Goal: Task Accomplishment & Management: Complete application form

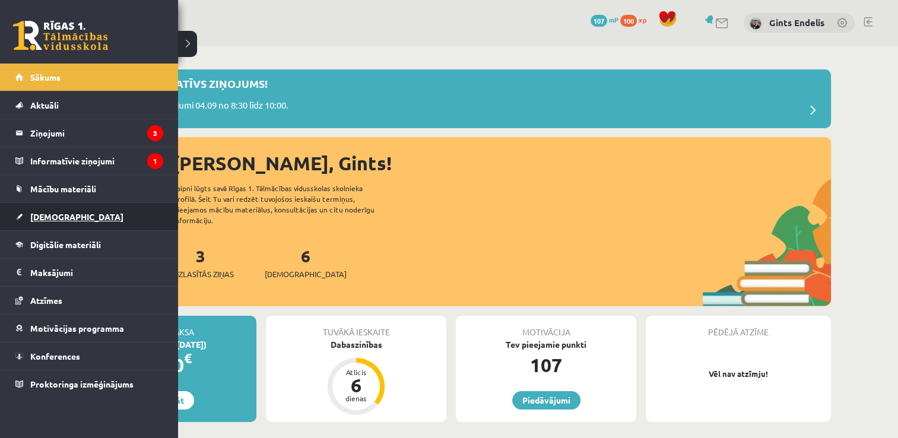
click at [47, 210] on link "[DEMOGRAPHIC_DATA]" at bounding box center [89, 216] width 148 height 27
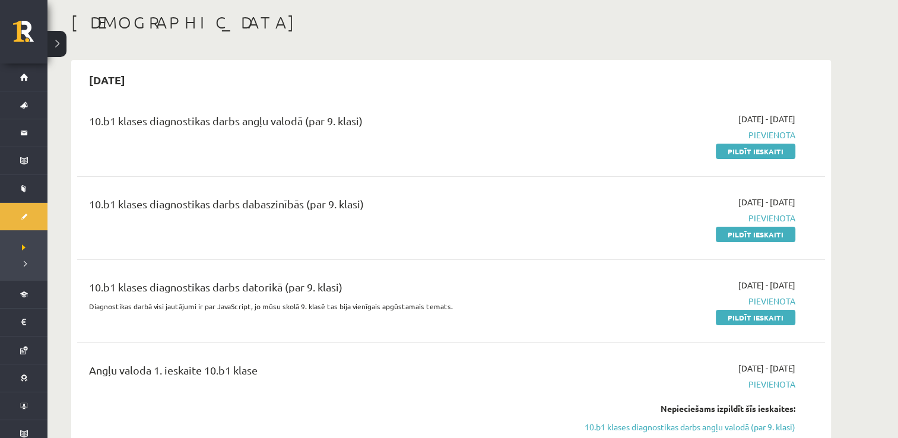
scroll to position [51, 0]
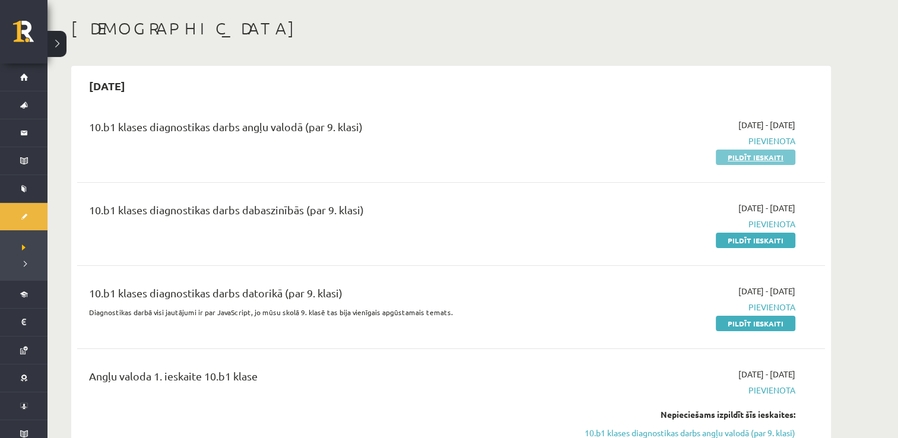
click at [750, 159] on link "Pildīt ieskaiti" at bounding box center [756, 157] width 80 height 15
click at [757, 240] on link "Pildīt ieskaiti" at bounding box center [756, 240] width 80 height 15
click at [739, 322] on link "Pildīt ieskaiti" at bounding box center [756, 323] width 80 height 15
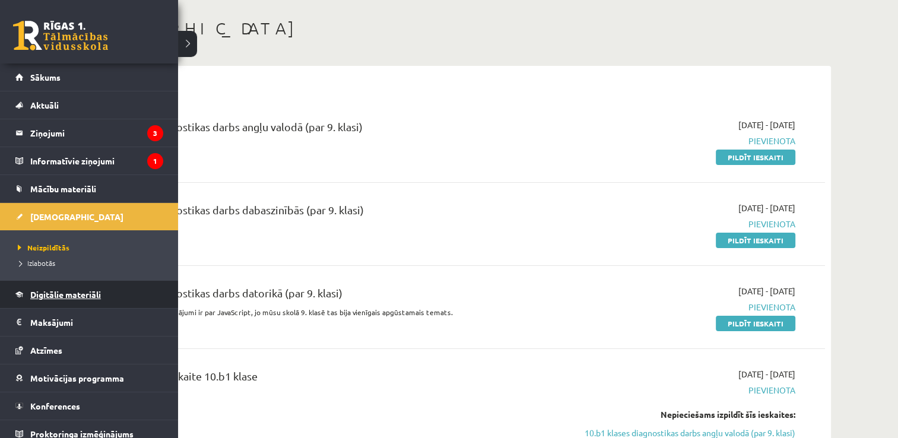
click at [51, 292] on span "Digitālie materiāli" at bounding box center [65, 294] width 71 height 11
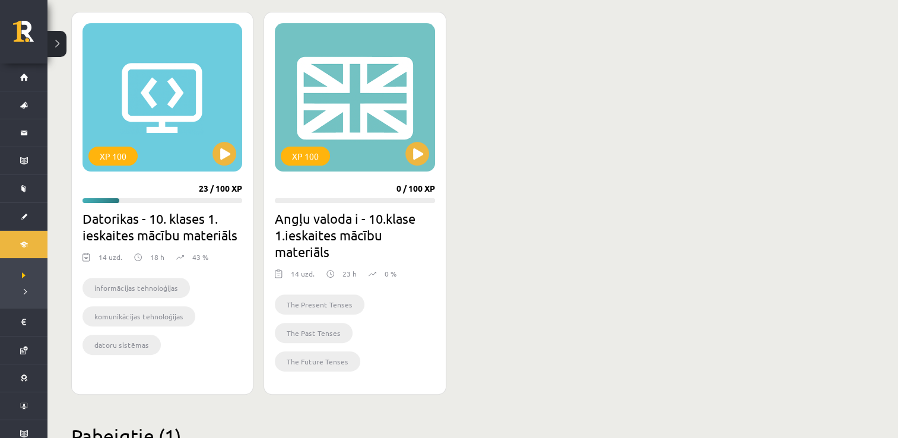
scroll to position [360, 0]
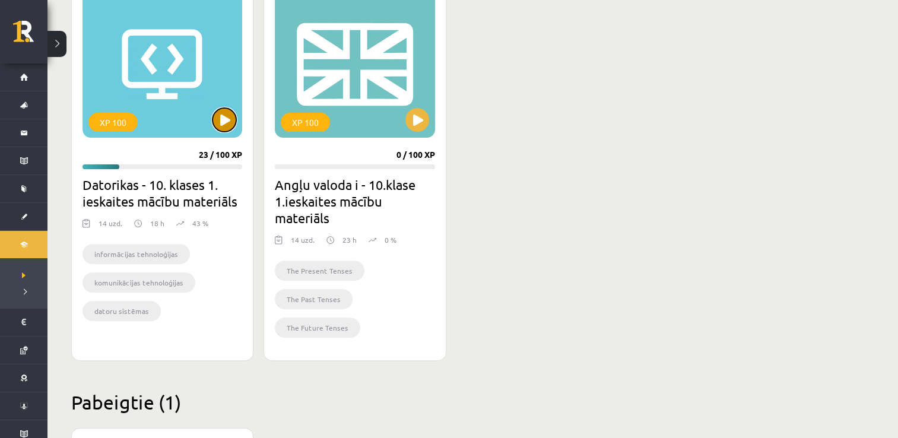
click at [226, 122] on button at bounding box center [225, 120] width 24 height 24
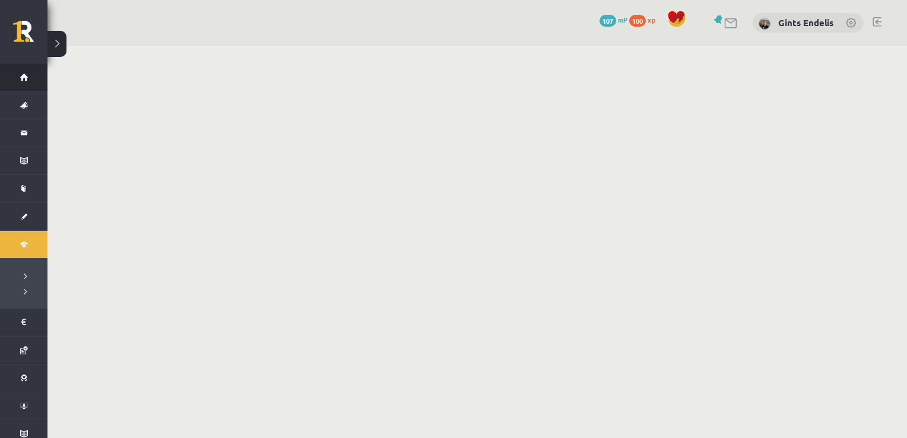
click at [20, 77] on link "Sākums" at bounding box center [23, 77] width 47 height 27
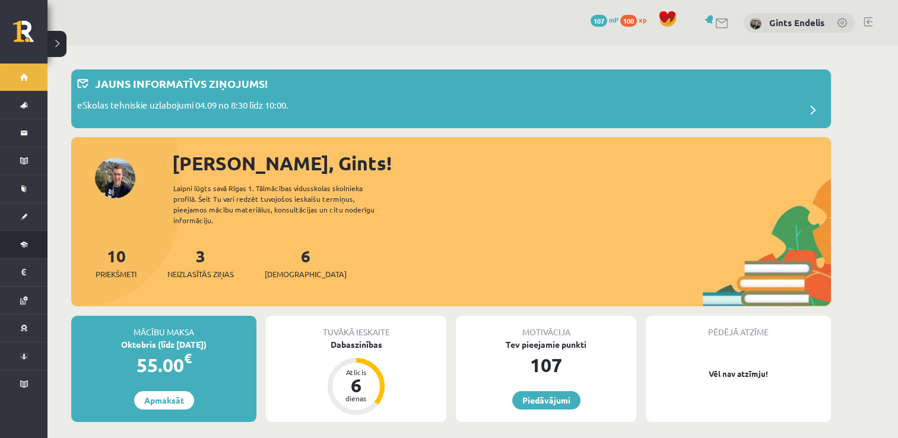
click at [26, 246] on link "Digitālie materiāli" at bounding box center [23, 244] width 47 height 27
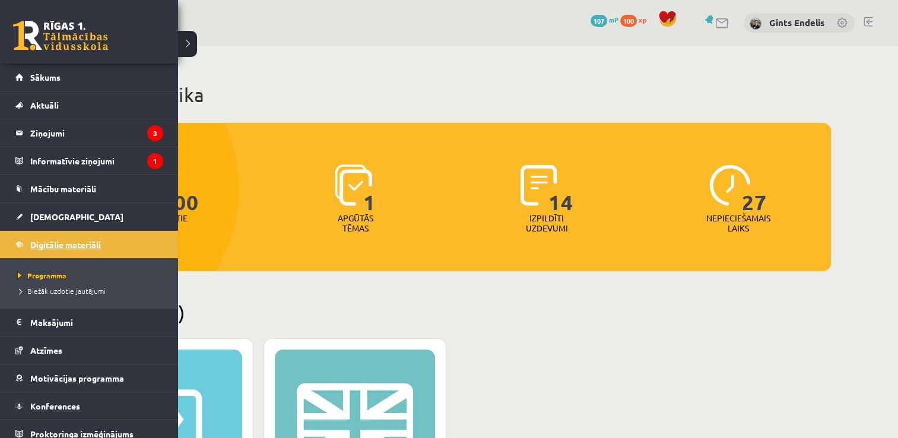
click at [57, 245] on span "Digitālie materiāli" at bounding box center [65, 244] width 71 height 11
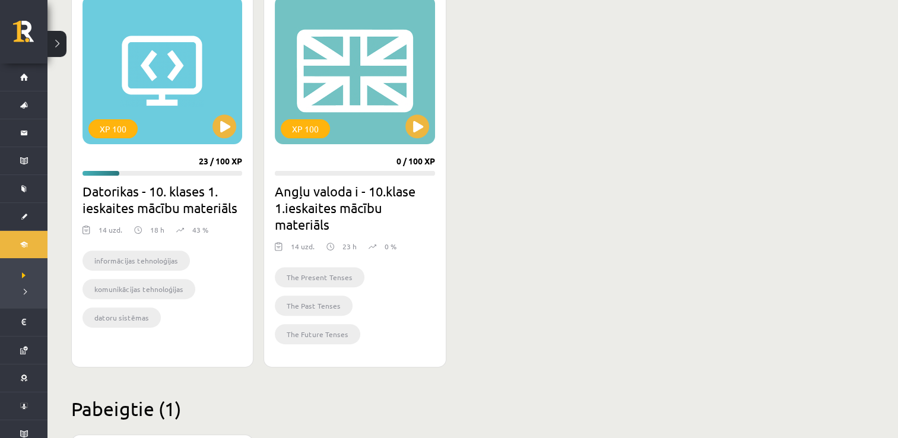
scroll to position [355, 0]
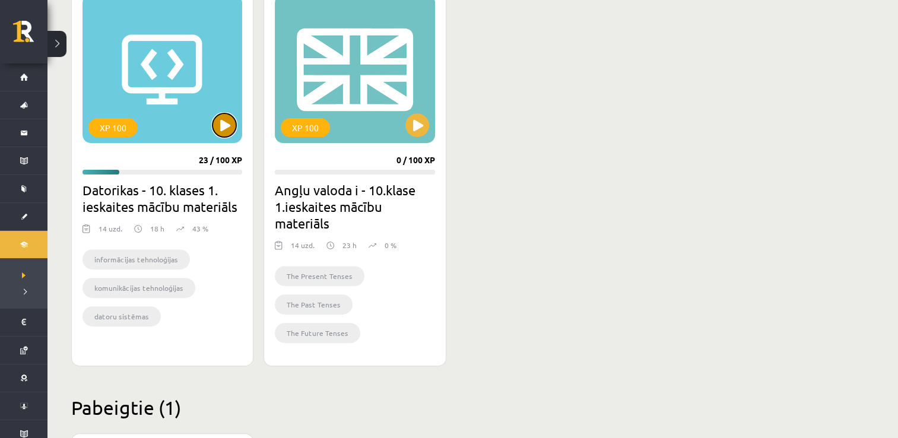
click at [231, 125] on button at bounding box center [225, 125] width 24 height 24
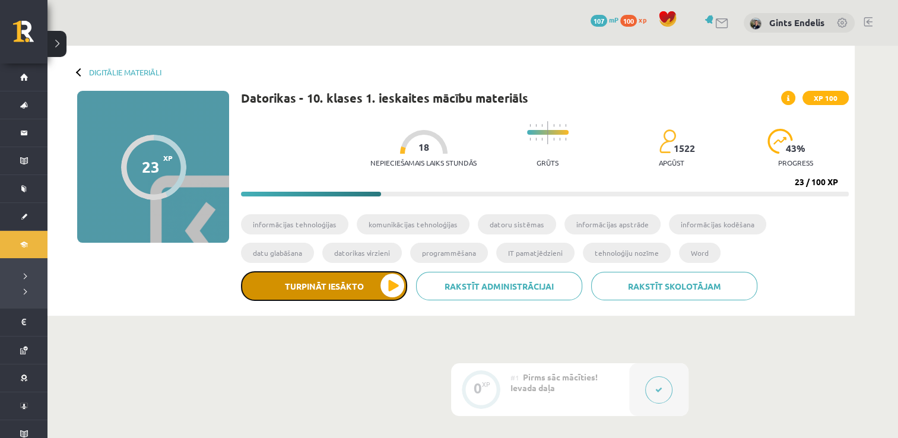
click at [395, 291] on button "Turpināt iesākto" at bounding box center [324, 286] width 166 height 30
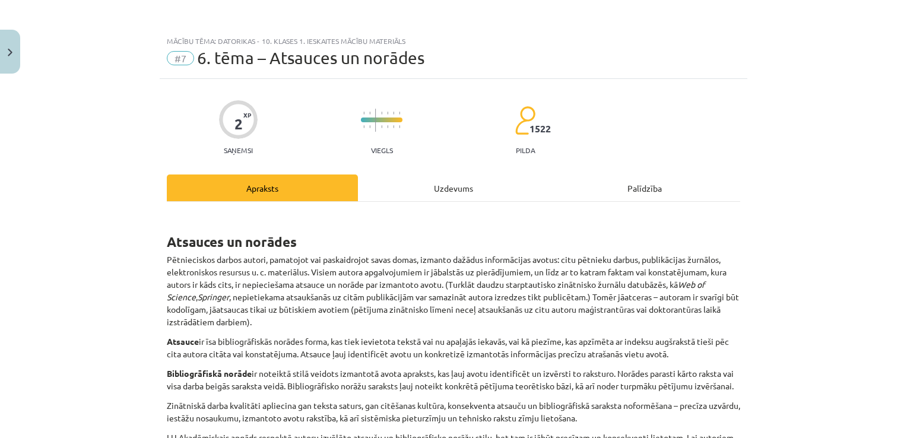
click at [448, 180] on div "Uzdevums" at bounding box center [453, 188] width 191 height 27
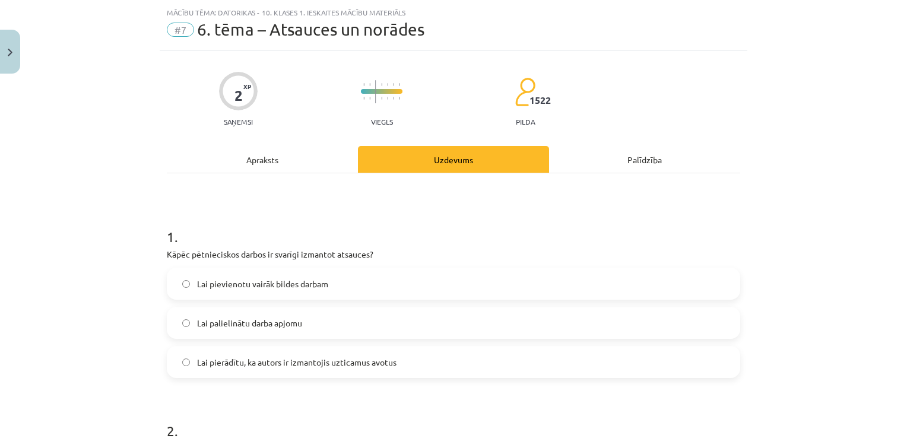
scroll to position [30, 0]
click at [272, 169] on div "Apraksts" at bounding box center [262, 158] width 191 height 27
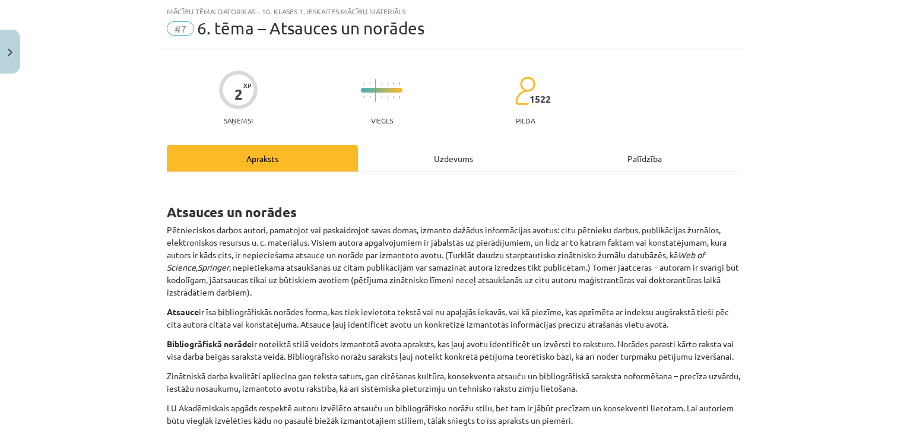
click at [454, 155] on div "Uzdevums" at bounding box center [453, 158] width 191 height 27
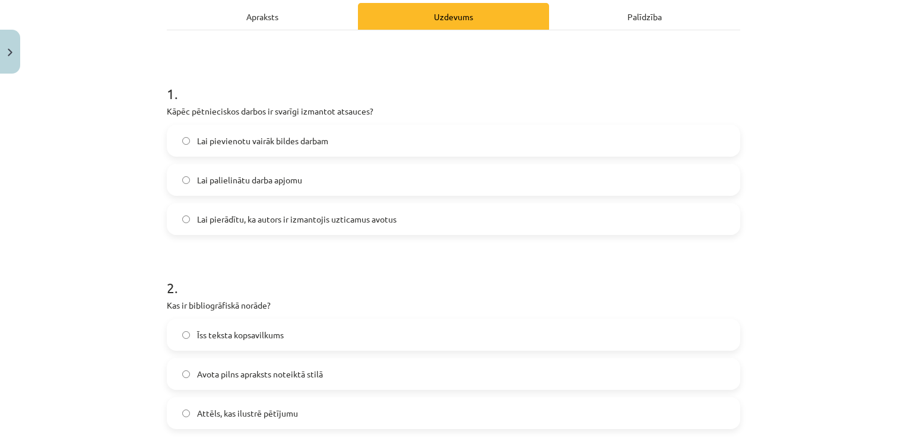
scroll to position [171, 0]
click at [284, 25] on div "Apraksts" at bounding box center [262, 17] width 191 height 27
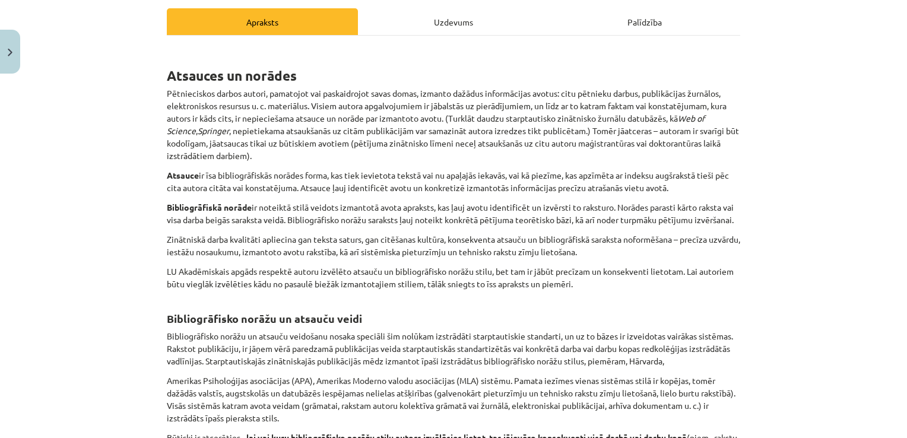
scroll to position [165, 0]
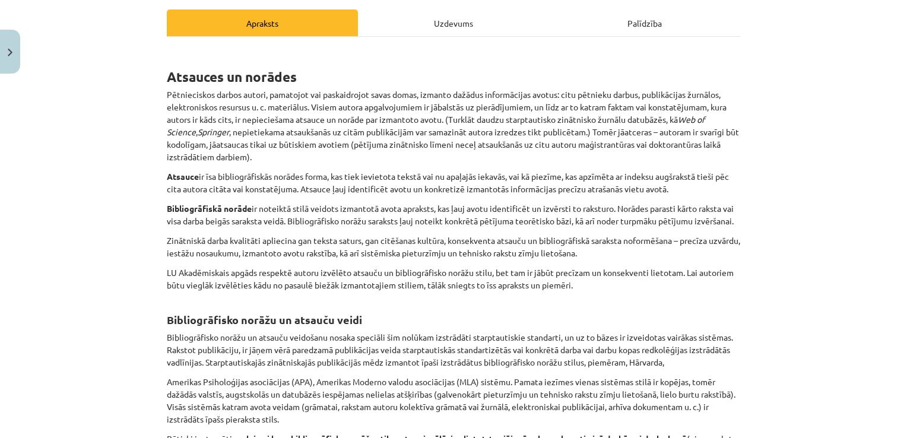
click at [420, 20] on div "Uzdevums" at bounding box center [453, 22] width 191 height 27
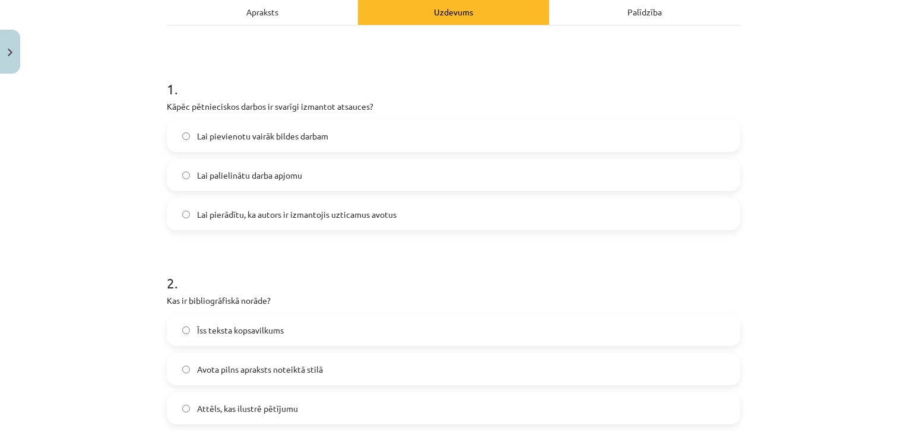
scroll to position [155, 0]
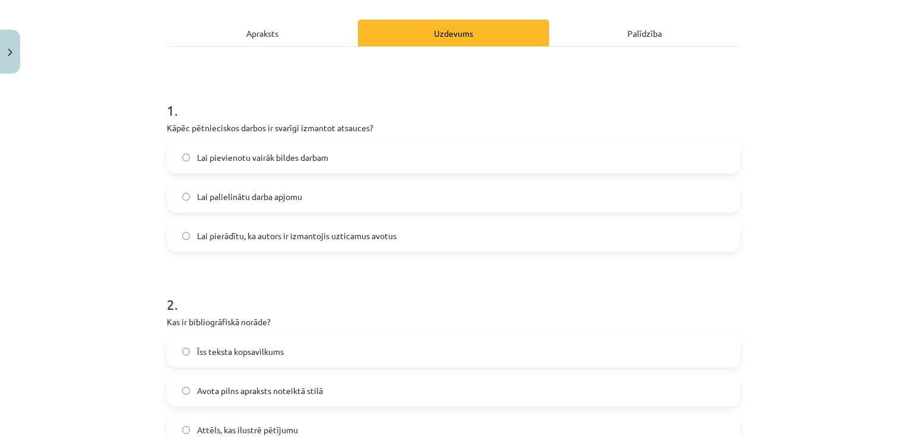
click at [298, 42] on div "Apraksts" at bounding box center [262, 33] width 191 height 27
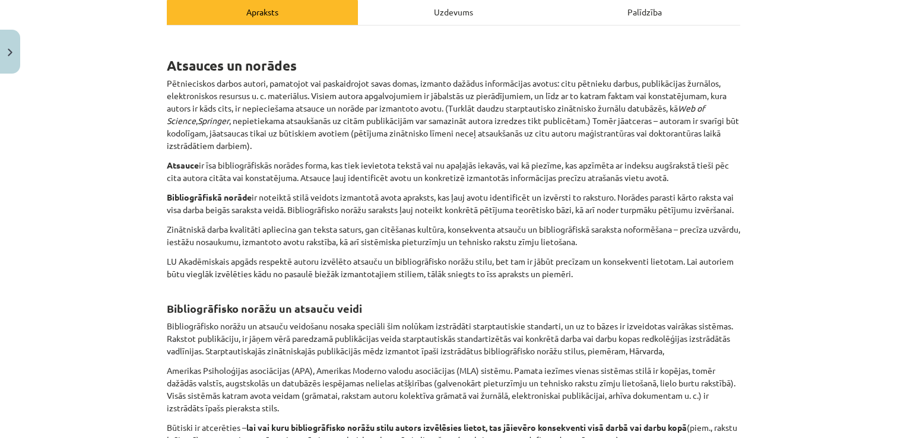
scroll to position [170, 0]
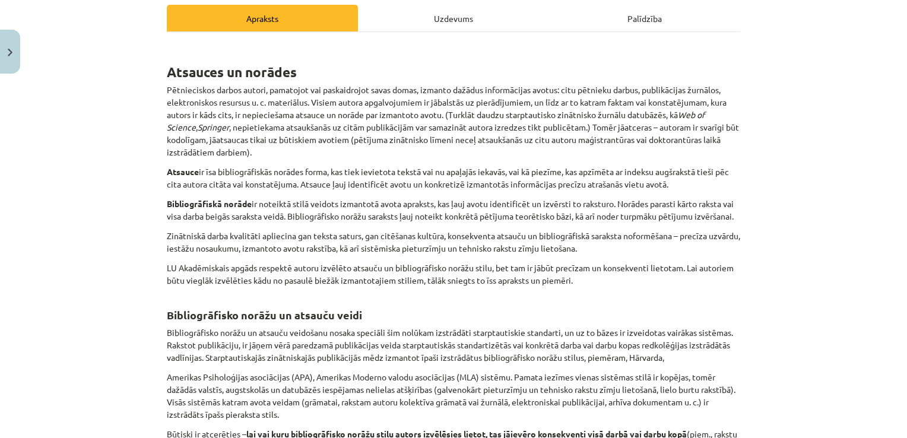
click at [456, 26] on div "Uzdevums" at bounding box center [453, 18] width 191 height 27
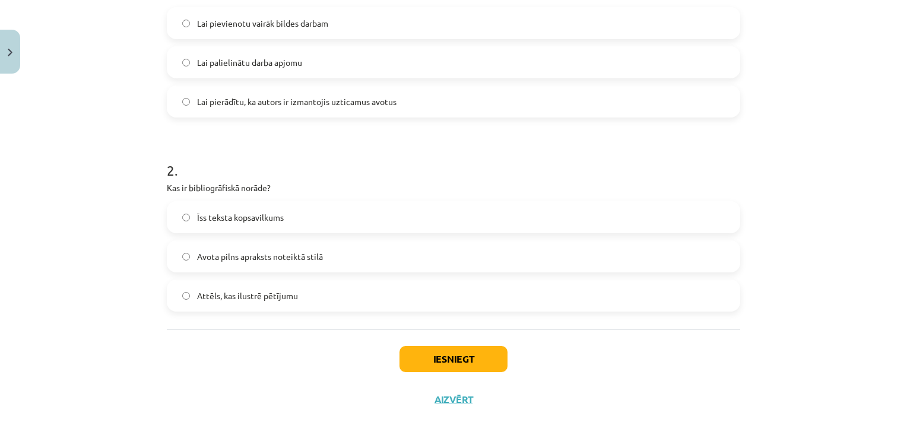
scroll to position [299, 0]
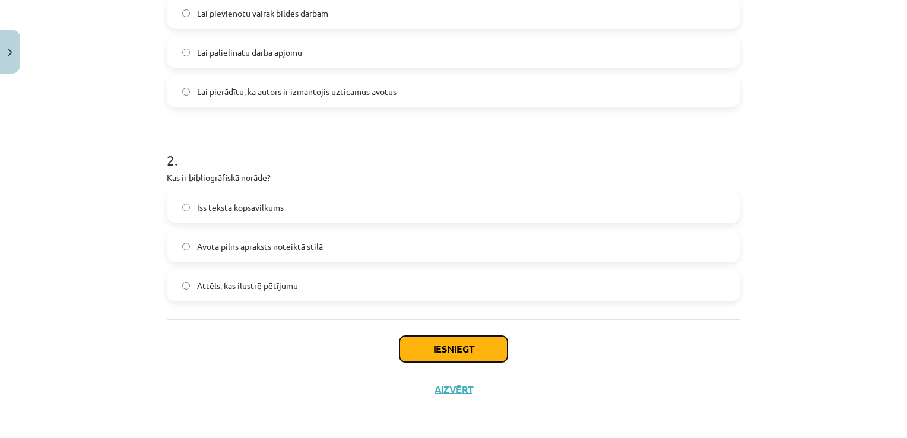
click at [436, 346] on button "Iesniegt" at bounding box center [454, 349] width 108 height 26
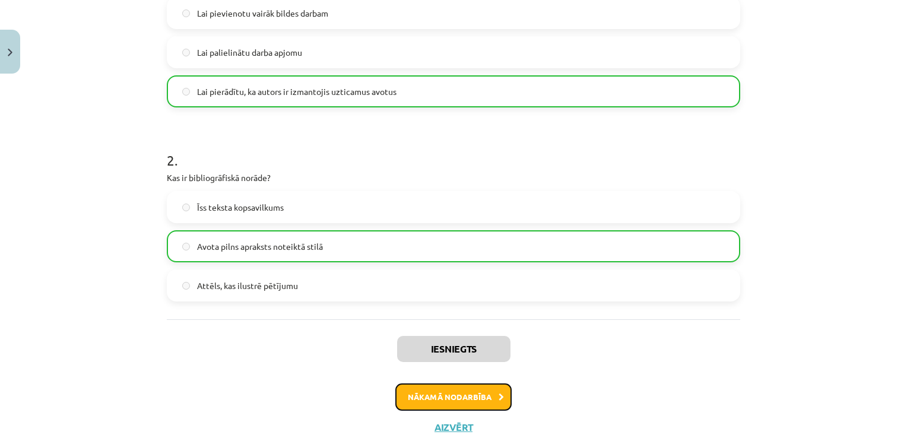
click at [461, 400] on button "Nākamā nodarbība" at bounding box center [453, 396] width 116 height 27
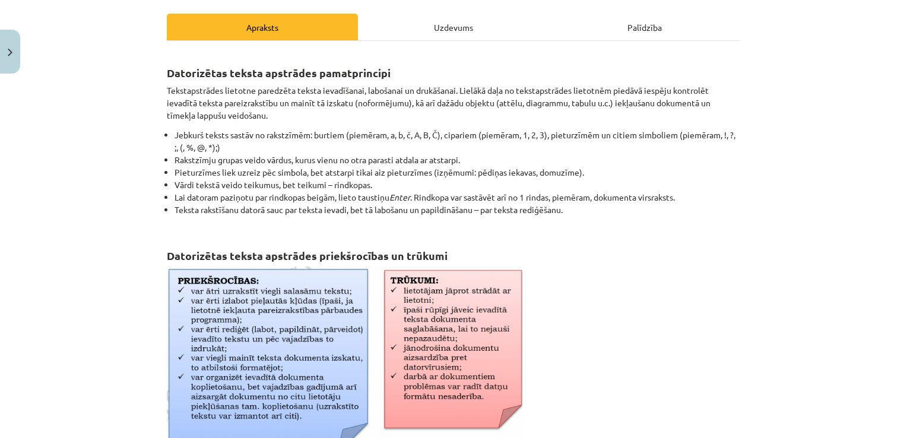
scroll to position [142, 0]
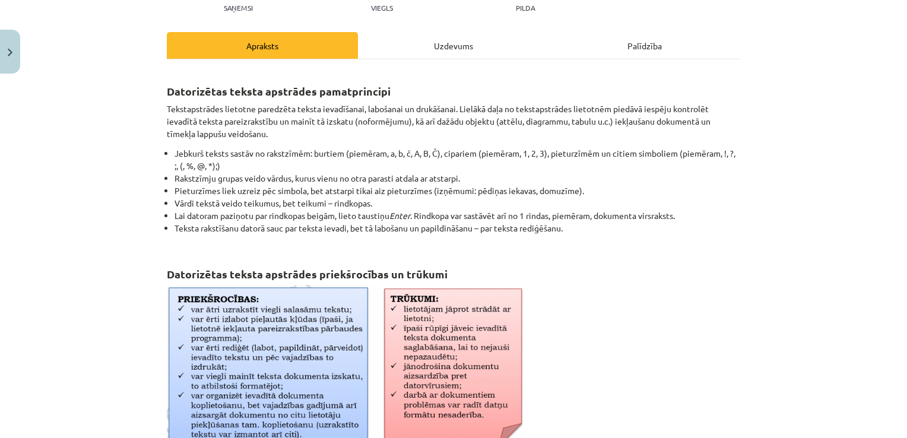
click at [437, 32] on div "Uzdevums" at bounding box center [453, 45] width 191 height 27
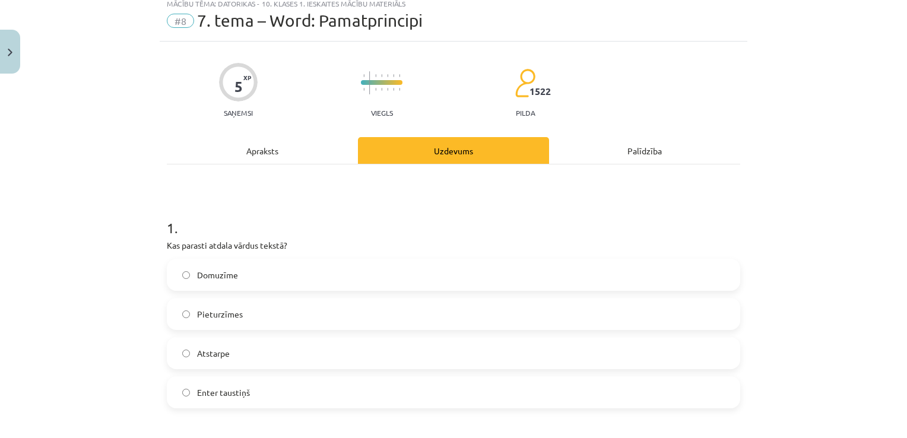
scroll to position [0, 0]
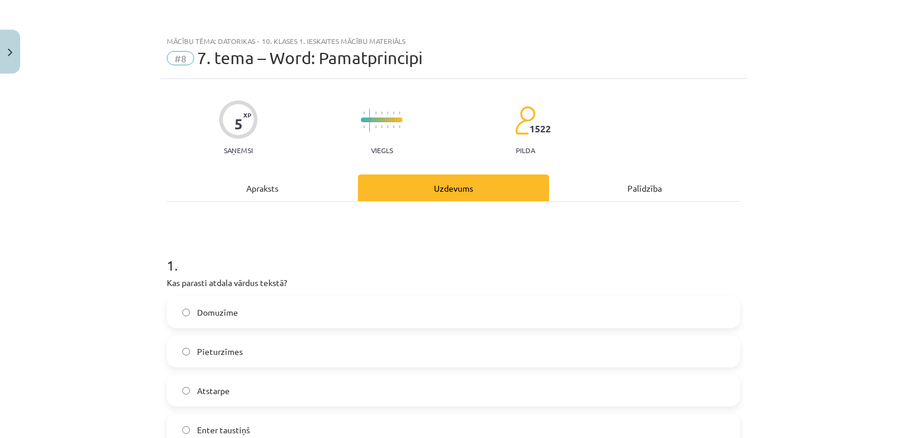
click at [269, 185] on div "Apraksts" at bounding box center [262, 188] width 191 height 27
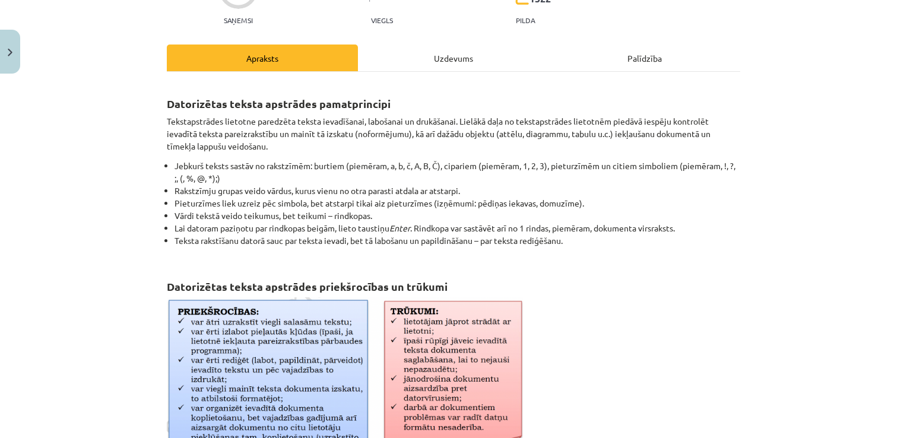
scroll to position [132, 0]
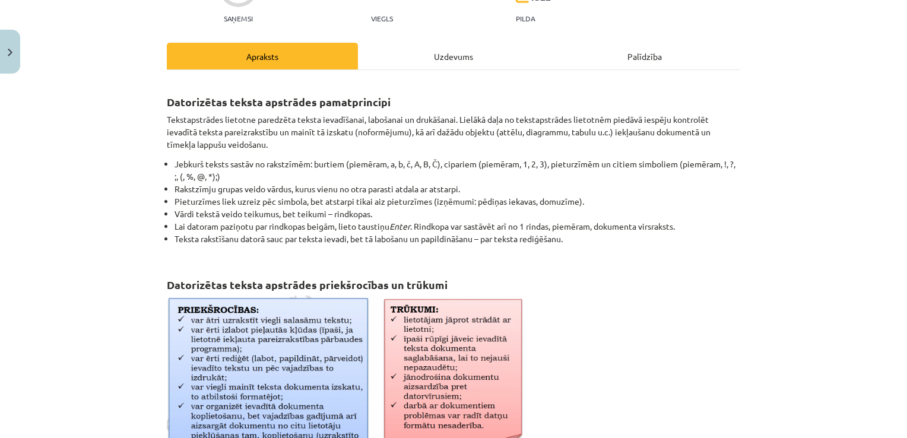
click at [417, 53] on div "Uzdevums" at bounding box center [453, 56] width 191 height 27
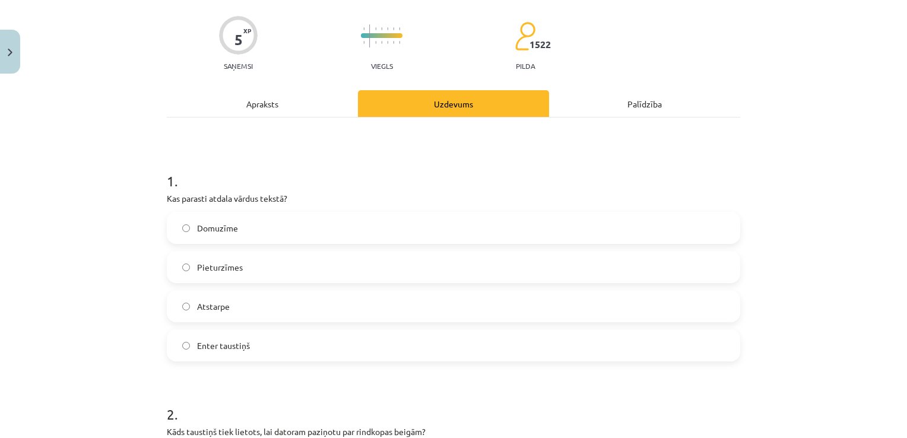
scroll to position [84, 0]
click at [294, 110] on div "Apraksts" at bounding box center [262, 104] width 191 height 27
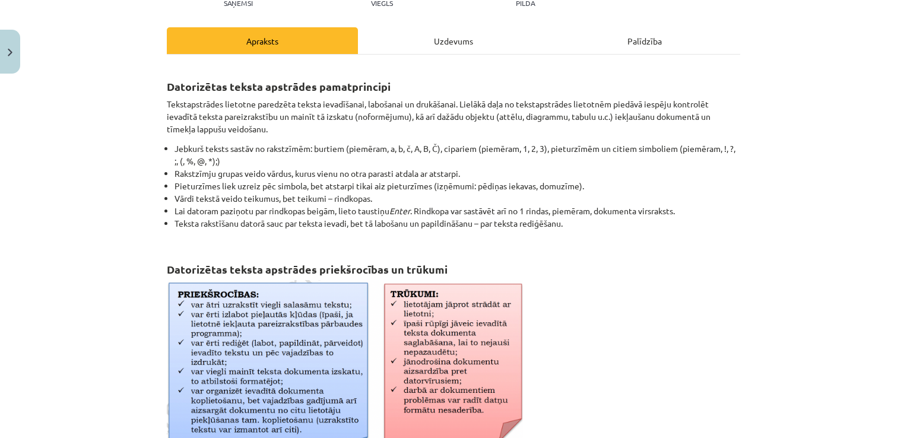
scroll to position [145, 0]
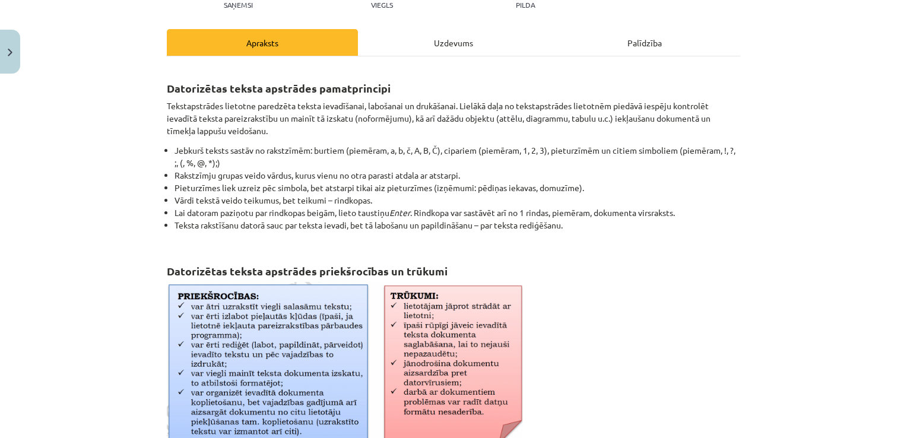
click at [464, 38] on div "Uzdevums" at bounding box center [453, 42] width 191 height 27
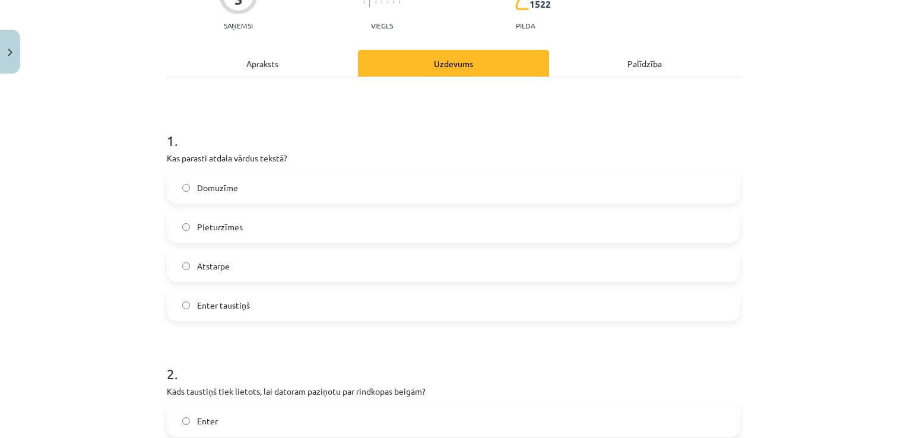
scroll to position [125, 0]
click at [187, 265] on label "Atstarpe" at bounding box center [453, 266] width 571 height 30
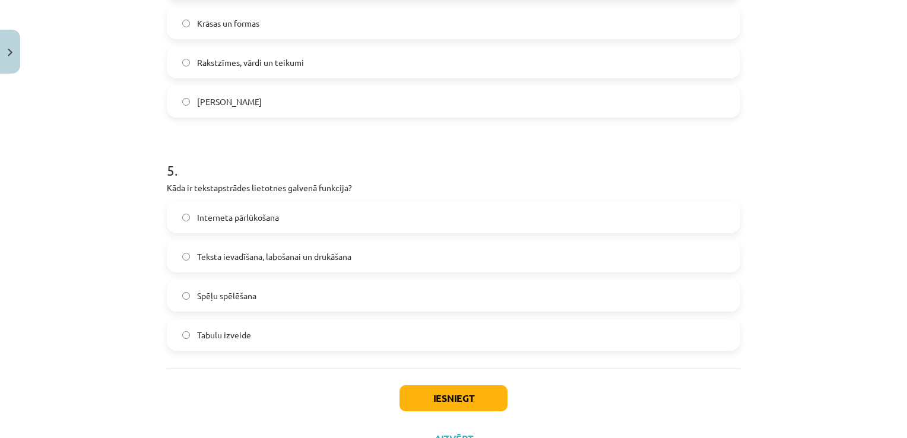
scroll to position [990, 0]
click at [458, 392] on button "Iesniegt" at bounding box center [454, 397] width 108 height 26
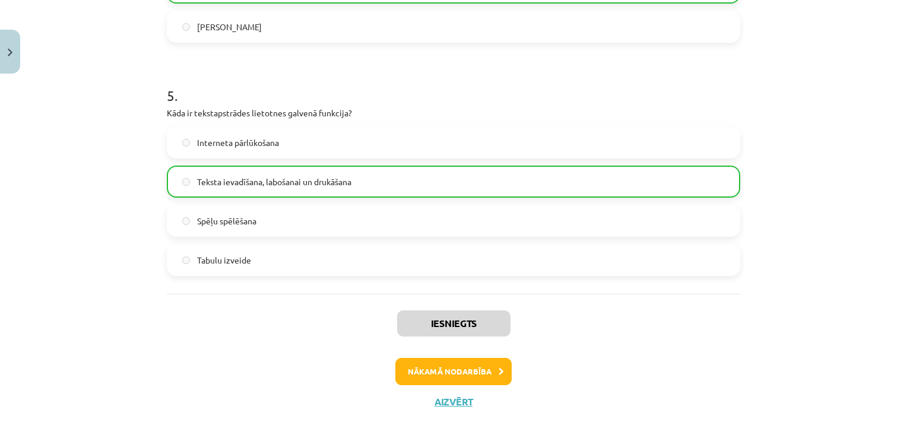
scroll to position [1076, 0]
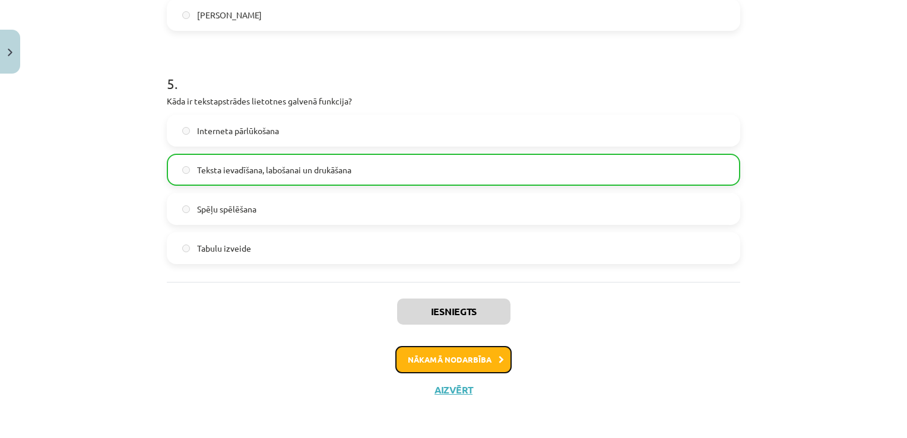
click at [454, 363] on button "Nākamā nodarbība" at bounding box center [453, 359] width 116 height 27
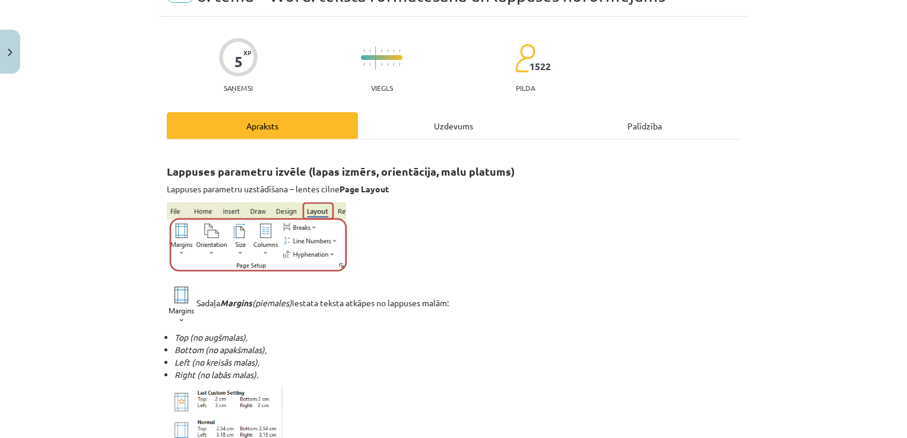
scroll to position [63, 0]
click at [456, 125] on div "Uzdevums" at bounding box center [453, 125] width 191 height 27
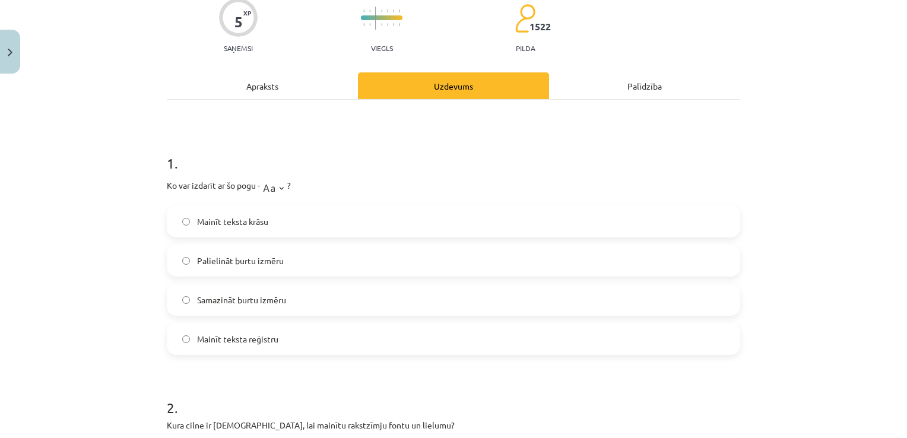
scroll to position [106, 0]
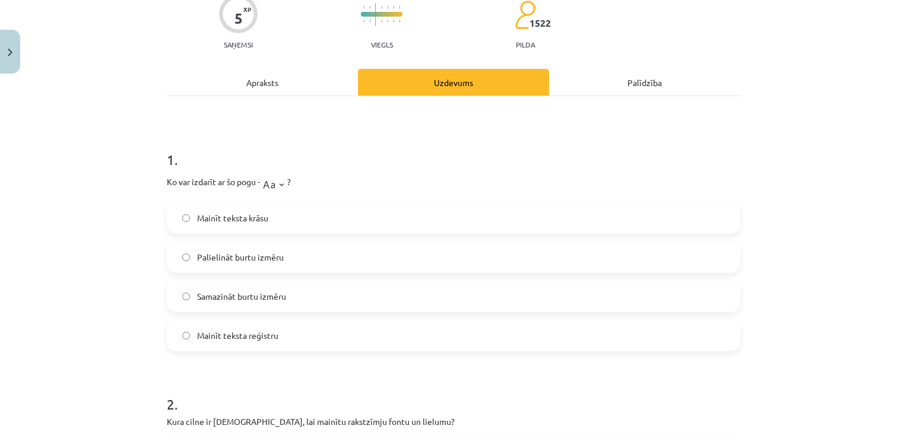
click at [256, 84] on div "Apraksts" at bounding box center [262, 82] width 191 height 27
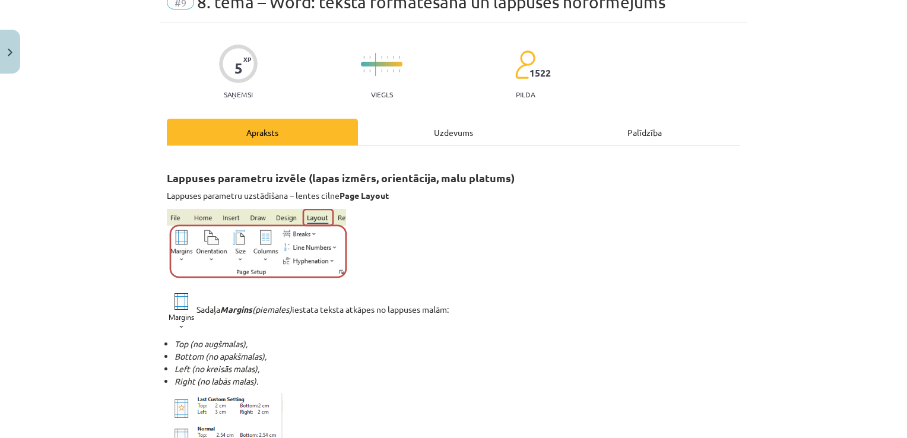
scroll to position [0, 0]
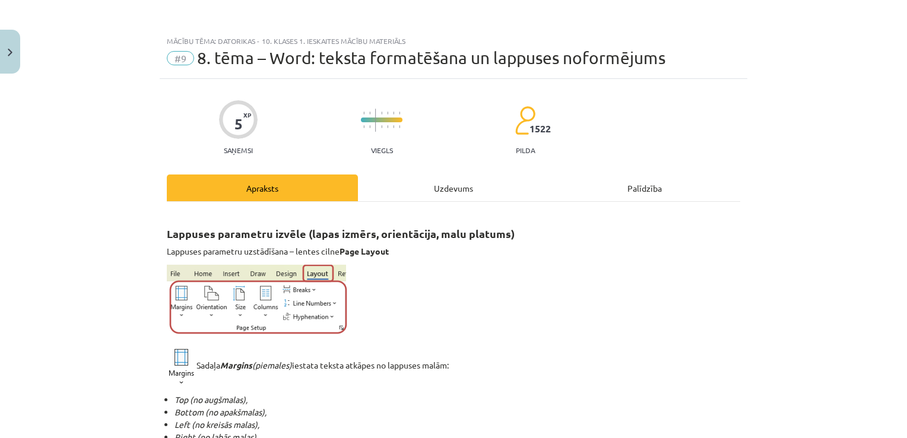
click at [411, 187] on div "Uzdevums" at bounding box center [453, 188] width 191 height 27
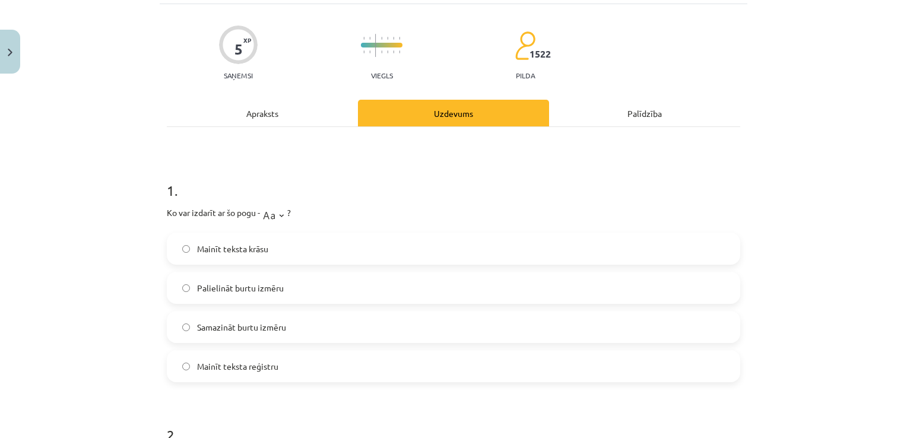
scroll to position [150, 0]
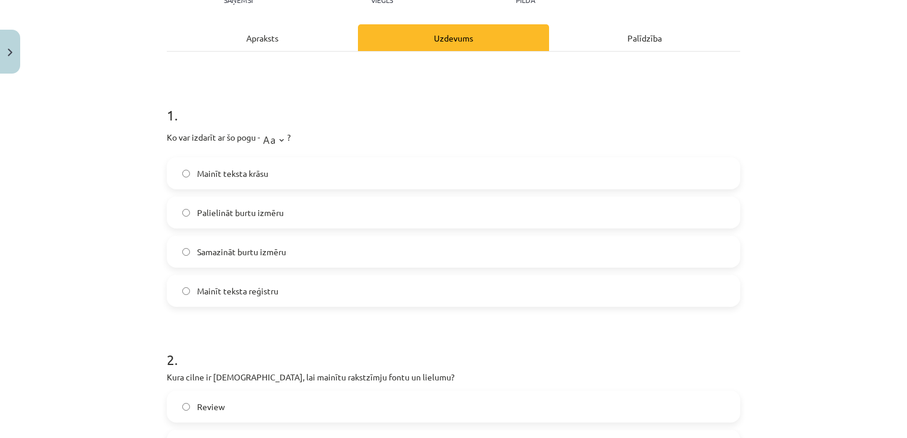
click at [170, 289] on label "Mainīt teksta reģistru" at bounding box center [453, 291] width 571 height 30
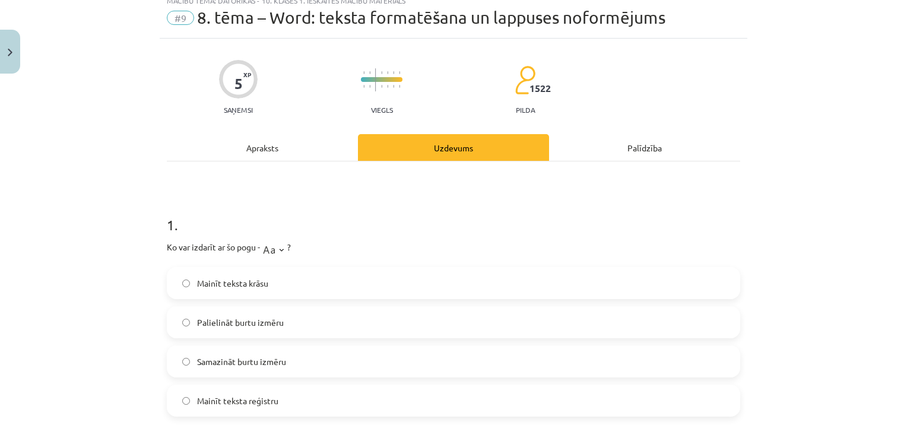
scroll to position [30, 0]
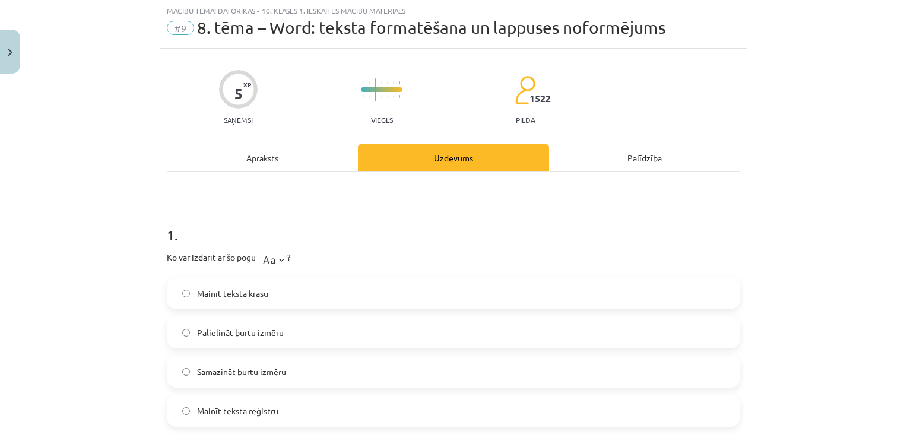
click at [255, 156] on div "Apraksts" at bounding box center [262, 157] width 191 height 27
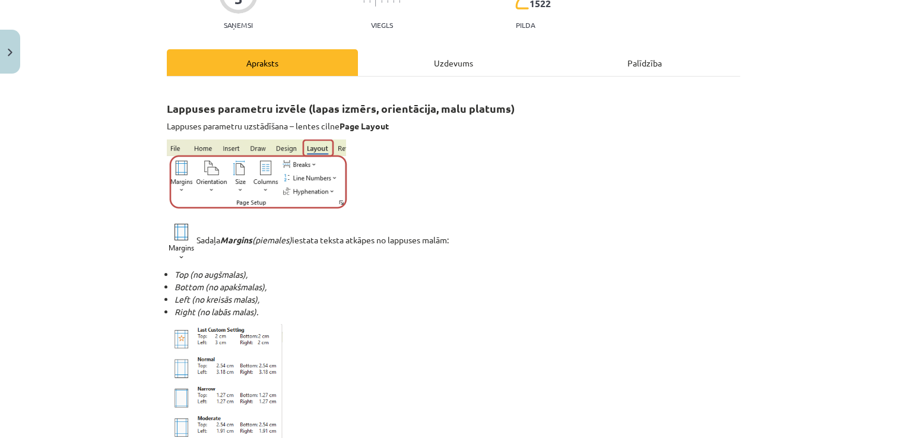
scroll to position [0, 0]
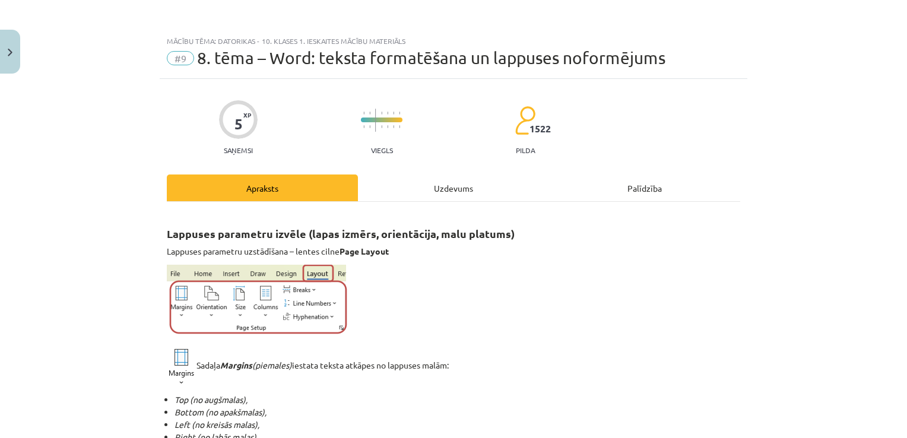
click at [451, 182] on div "Uzdevums" at bounding box center [453, 188] width 191 height 27
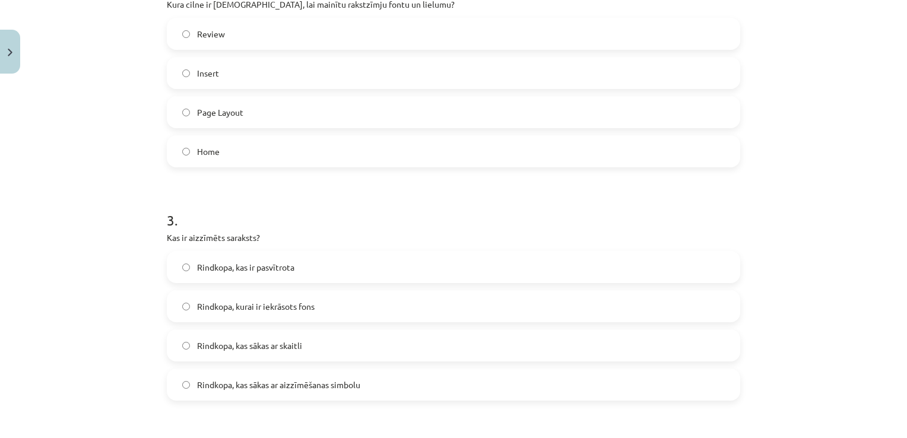
scroll to position [524, 0]
click at [176, 149] on label "Home" at bounding box center [453, 151] width 571 height 30
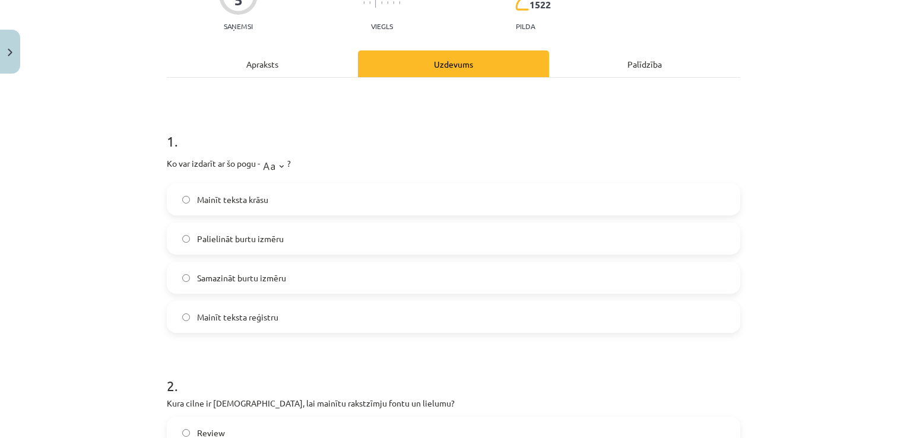
scroll to position [14, 0]
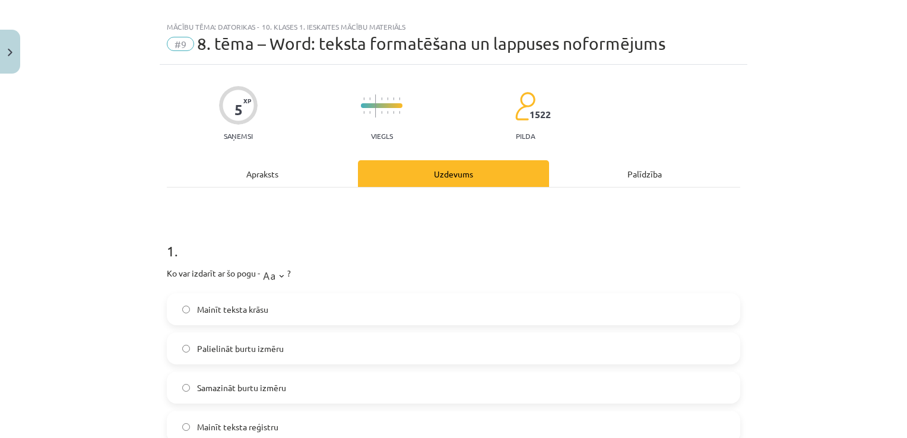
click at [255, 168] on div "Apraksts" at bounding box center [262, 173] width 191 height 27
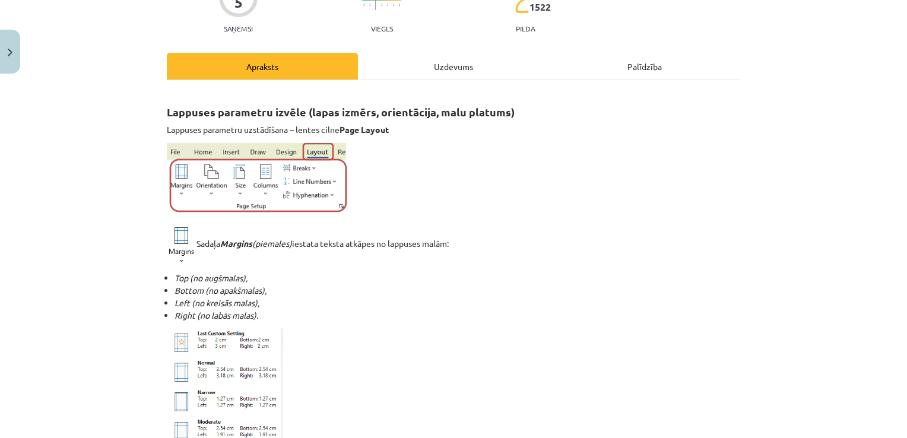
scroll to position [81, 0]
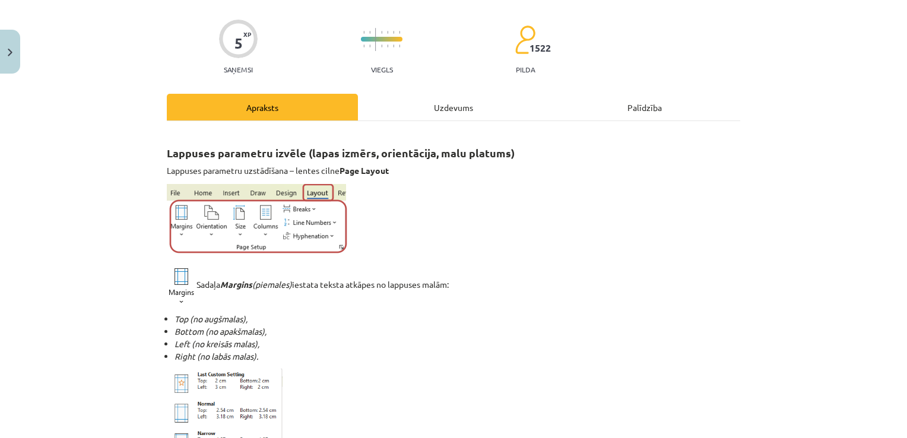
click at [427, 107] on div "Uzdevums" at bounding box center [453, 107] width 191 height 27
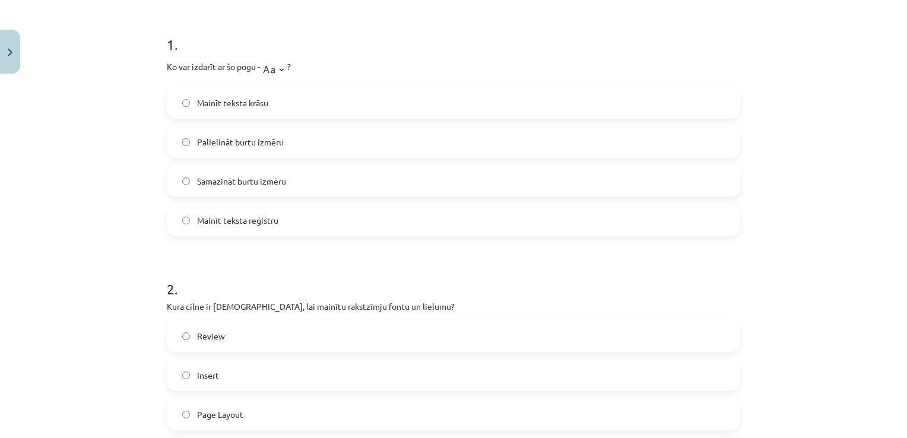
scroll to position [0, 0]
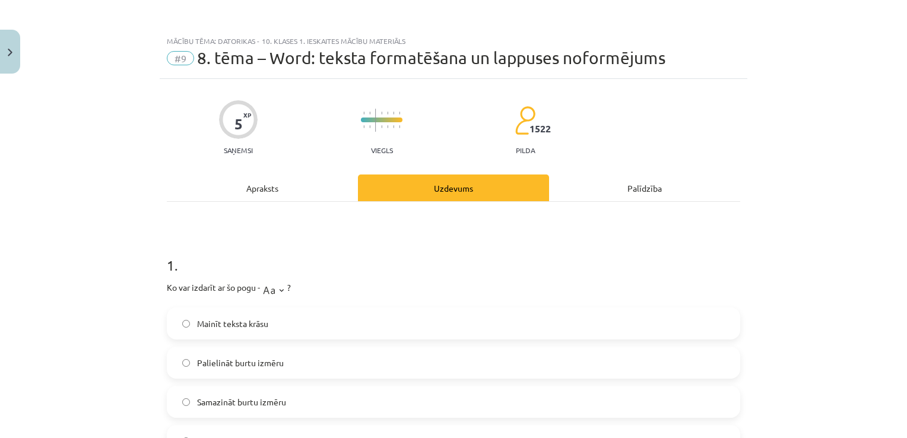
click at [246, 192] on div "Apraksts" at bounding box center [262, 188] width 191 height 27
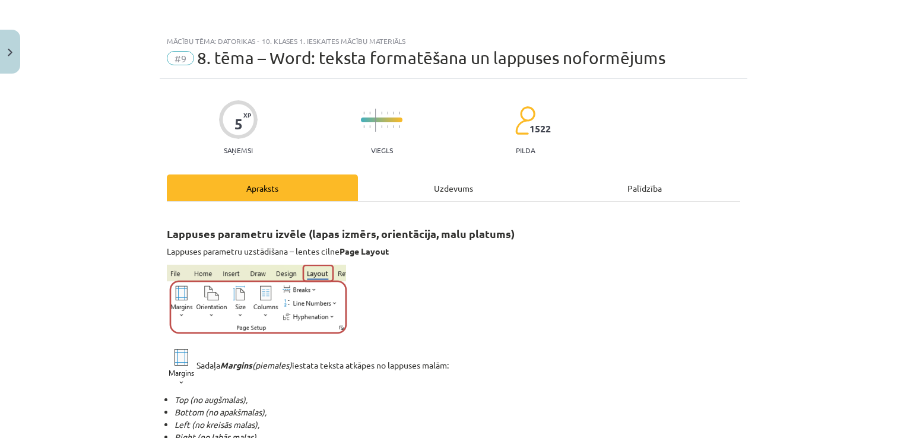
click at [428, 183] on div "Uzdevums" at bounding box center [453, 188] width 191 height 27
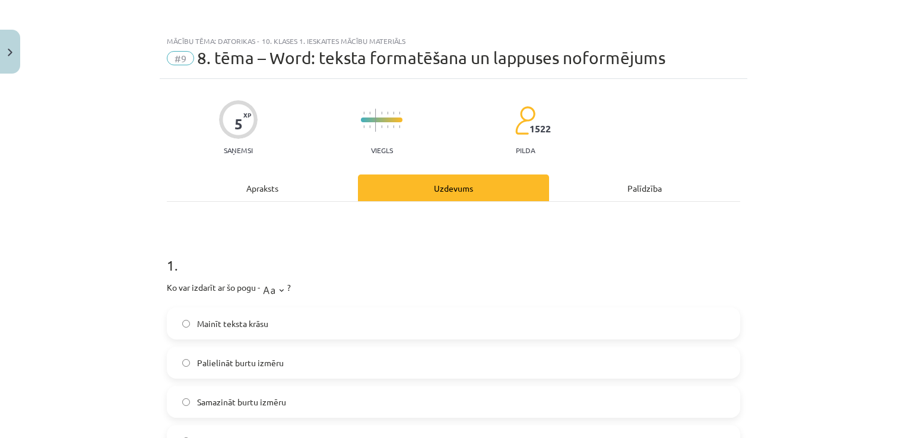
click at [280, 197] on div "Apraksts" at bounding box center [262, 188] width 191 height 27
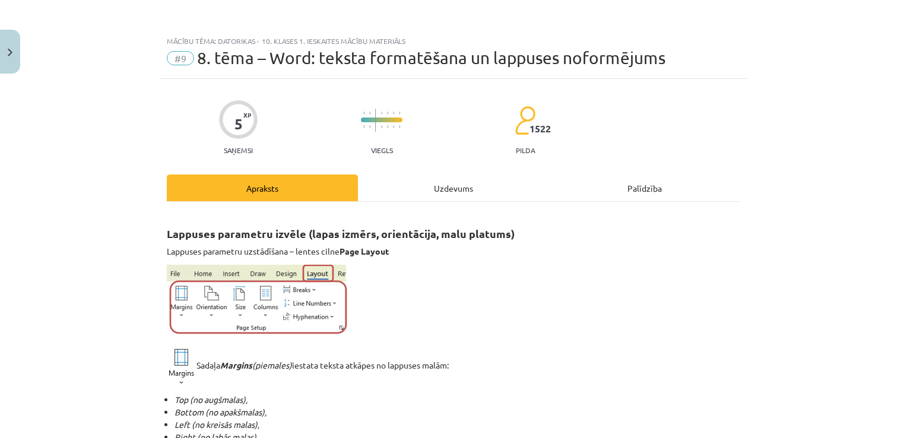
click at [435, 189] on div "Uzdevums" at bounding box center [453, 188] width 191 height 27
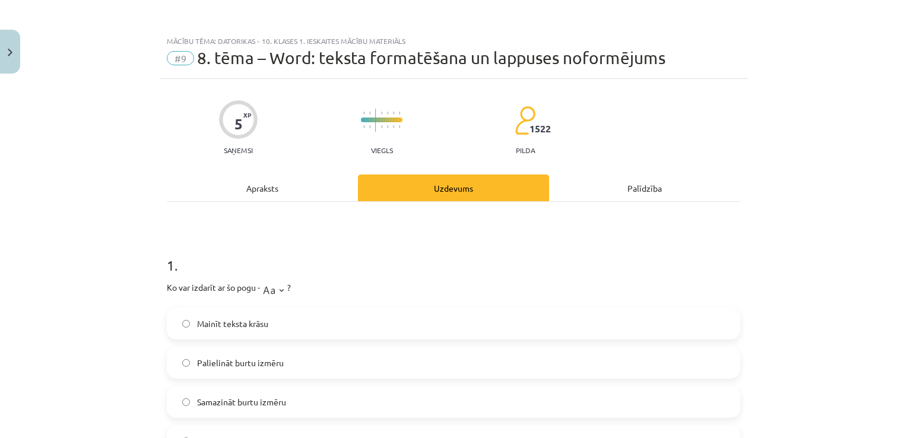
click at [272, 182] on div "Apraksts" at bounding box center [262, 188] width 191 height 27
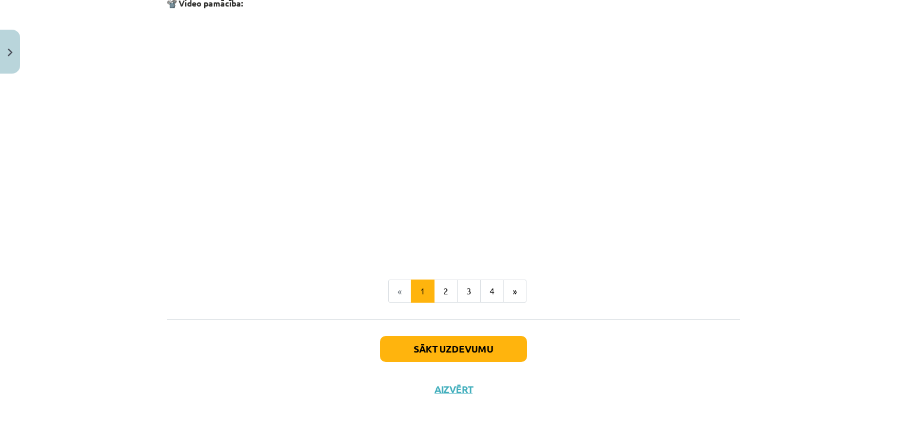
scroll to position [2372, 0]
click at [441, 287] on button "2" at bounding box center [446, 292] width 24 height 24
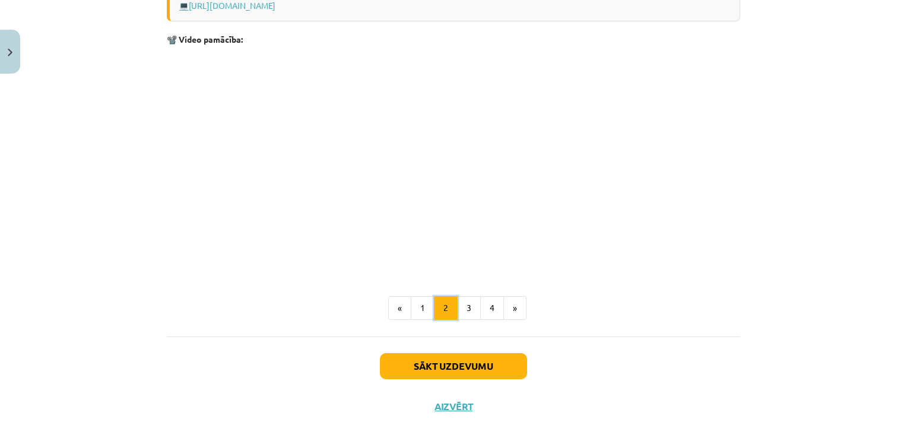
scroll to position [1817, 0]
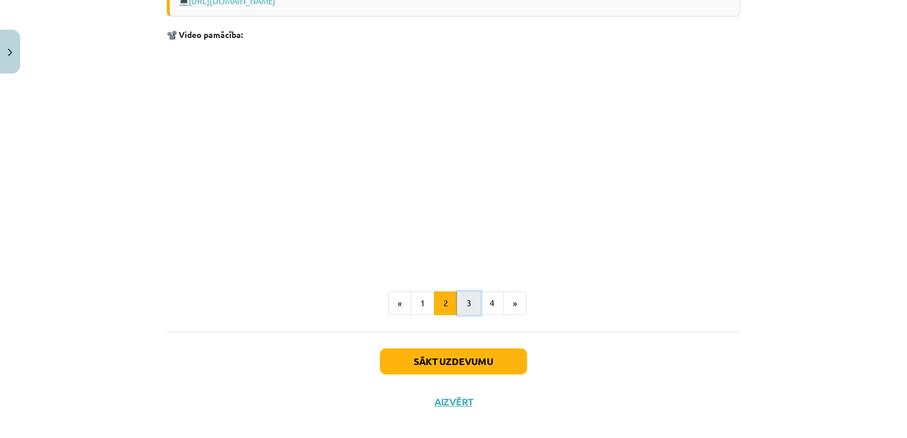
click at [465, 303] on button "3" at bounding box center [469, 303] width 24 height 24
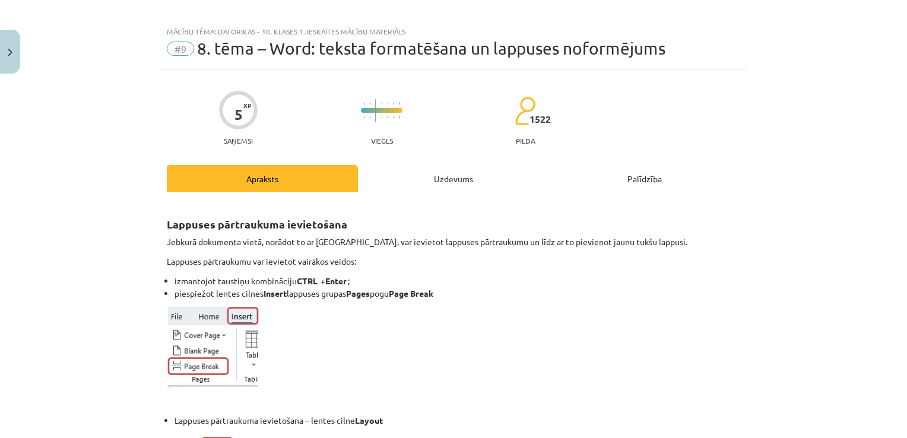
scroll to position [0, 0]
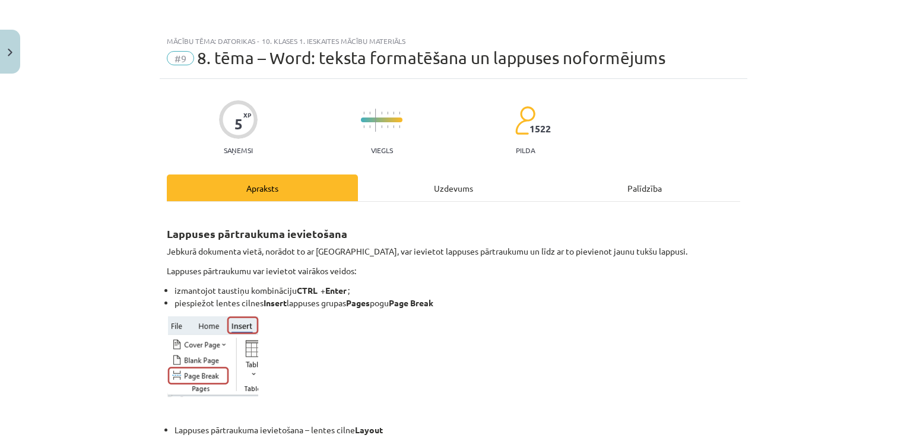
click at [446, 188] on div "Uzdevums" at bounding box center [453, 188] width 191 height 27
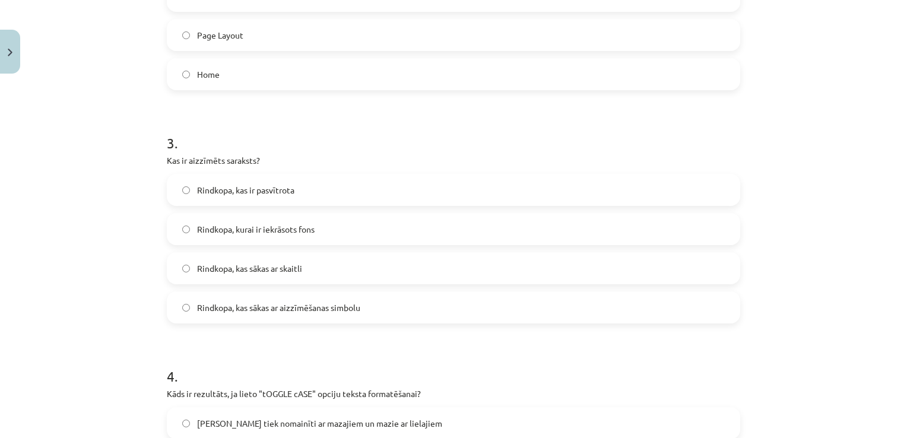
scroll to position [601, 0]
click at [175, 300] on label "Rindkopa, kas sākas ar aizzīmēšanas simbolu" at bounding box center [453, 307] width 571 height 30
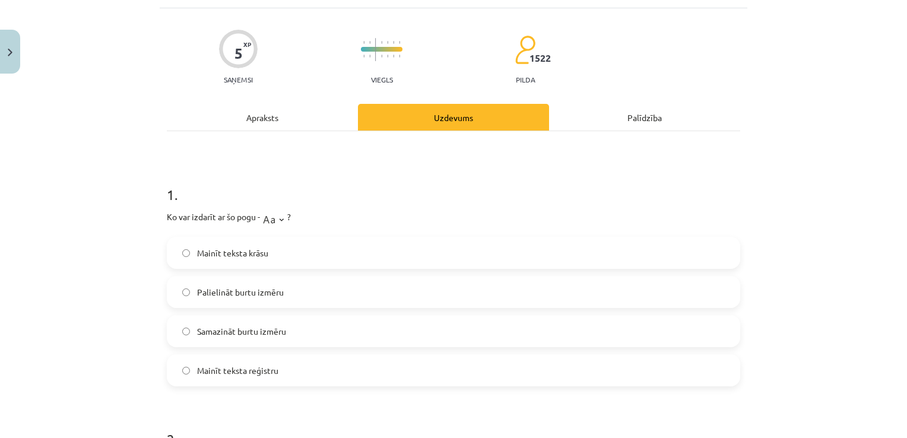
scroll to position [46, 0]
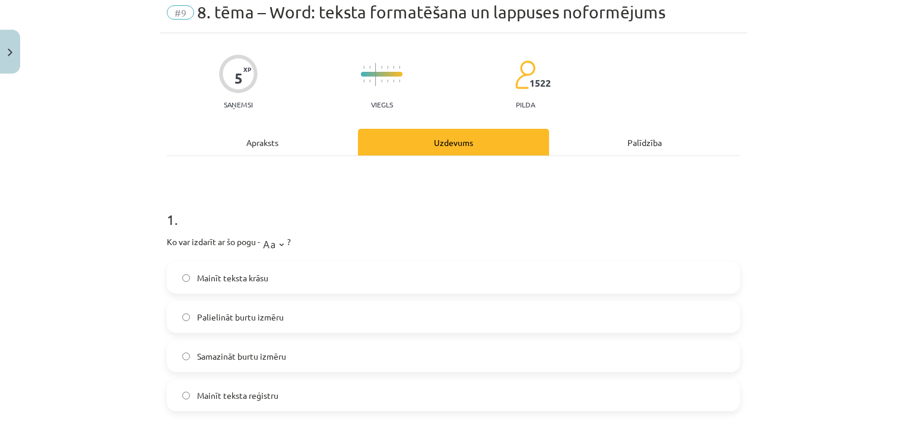
click at [278, 144] on div "Apraksts" at bounding box center [262, 142] width 191 height 27
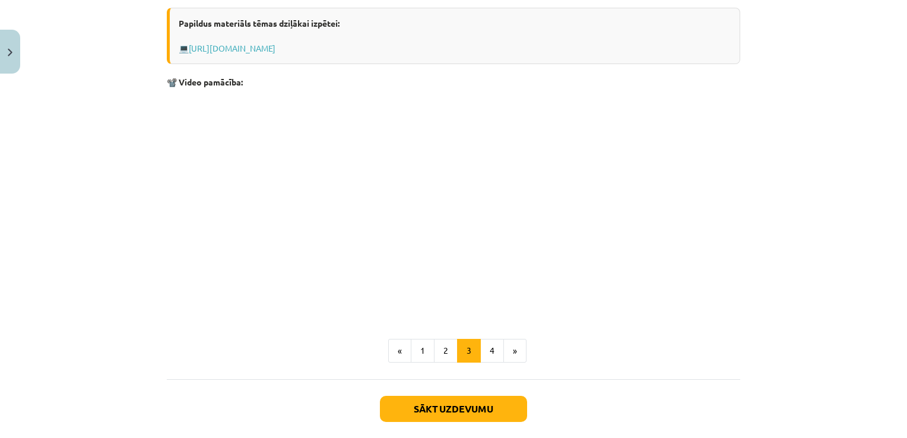
scroll to position [1938, 0]
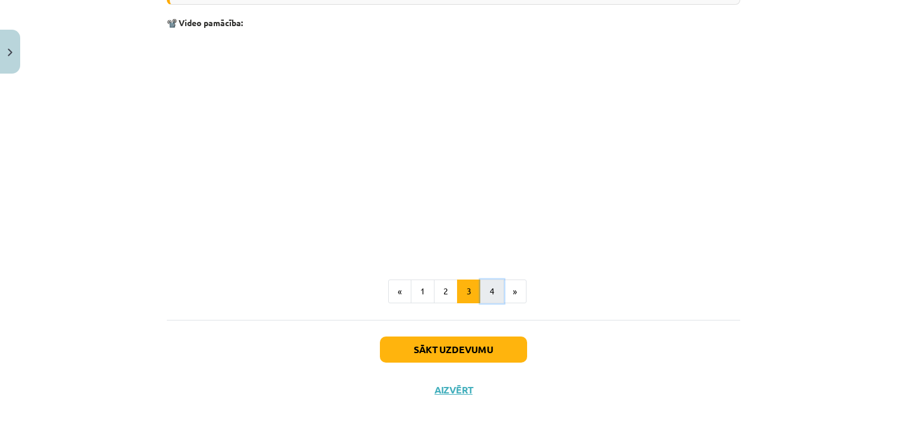
click at [487, 294] on button "4" at bounding box center [492, 292] width 24 height 24
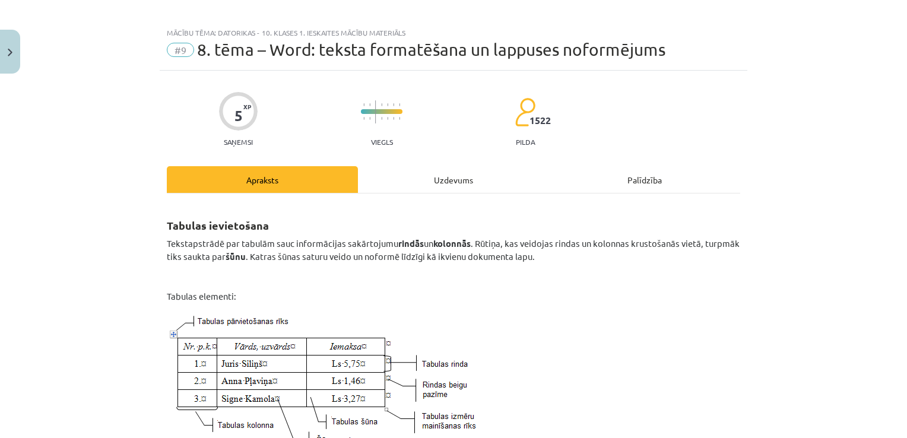
scroll to position [0, 0]
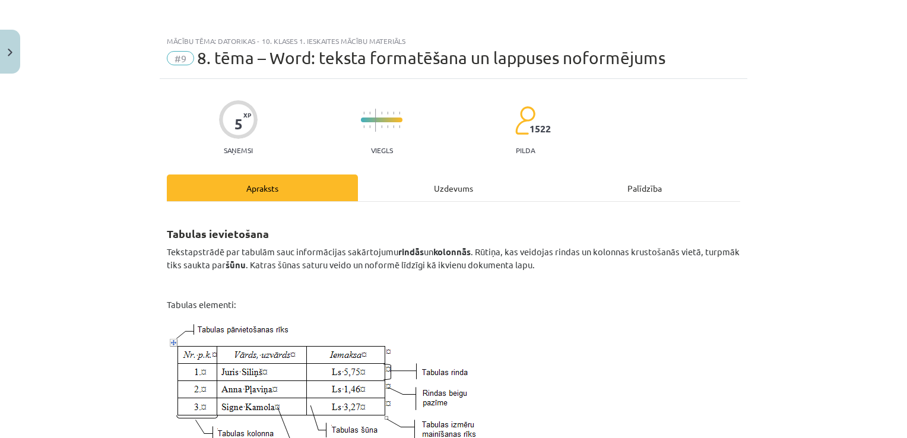
click at [468, 186] on div "Uzdevums" at bounding box center [453, 188] width 191 height 27
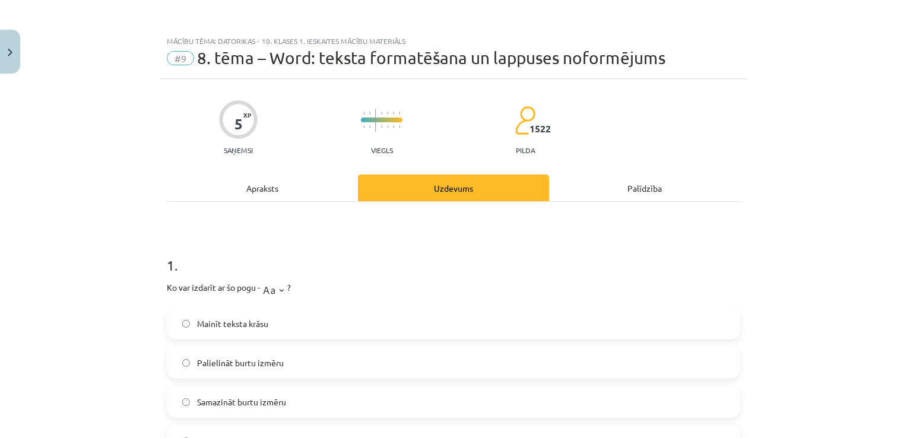
click at [247, 189] on div "Apraksts" at bounding box center [262, 188] width 191 height 27
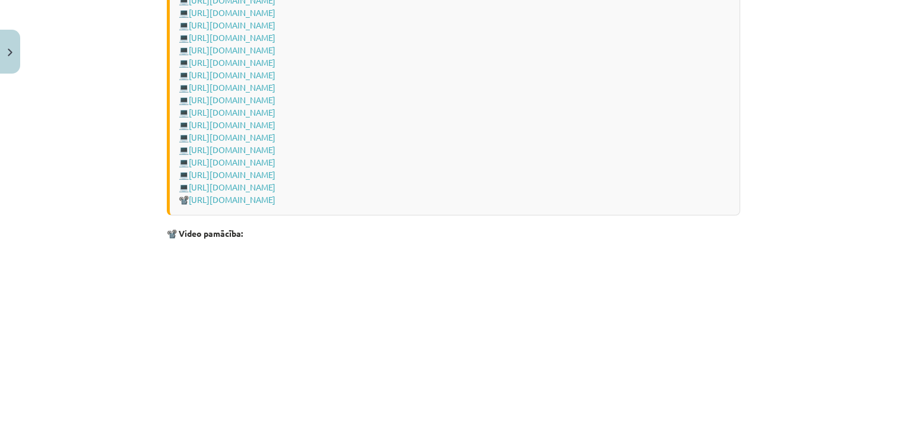
scroll to position [1768, 0]
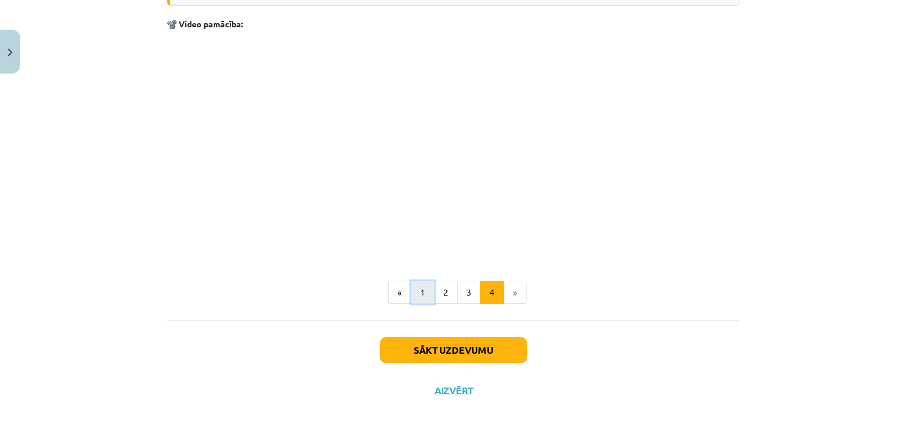
click at [417, 289] on button "1" at bounding box center [423, 293] width 24 height 24
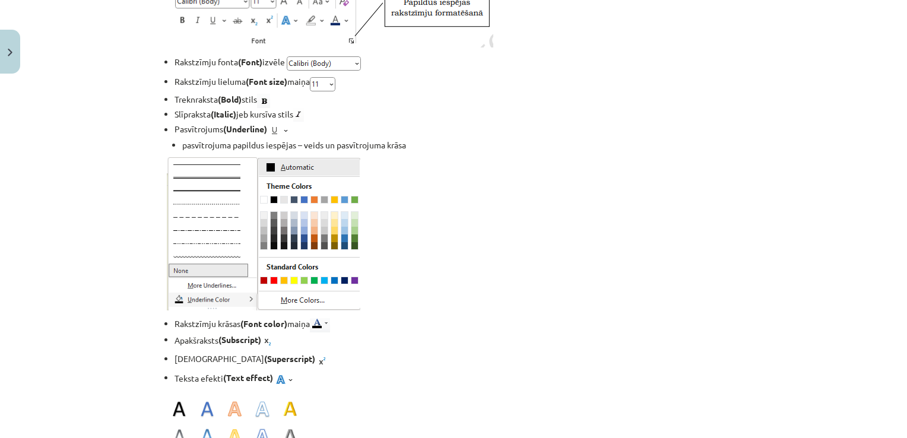
click at [140, 329] on div "Mācību tēma: Datorikas - 10. klases 1. ieskaites mācību materiāls #9 8. tēma – …" at bounding box center [453, 219] width 907 height 438
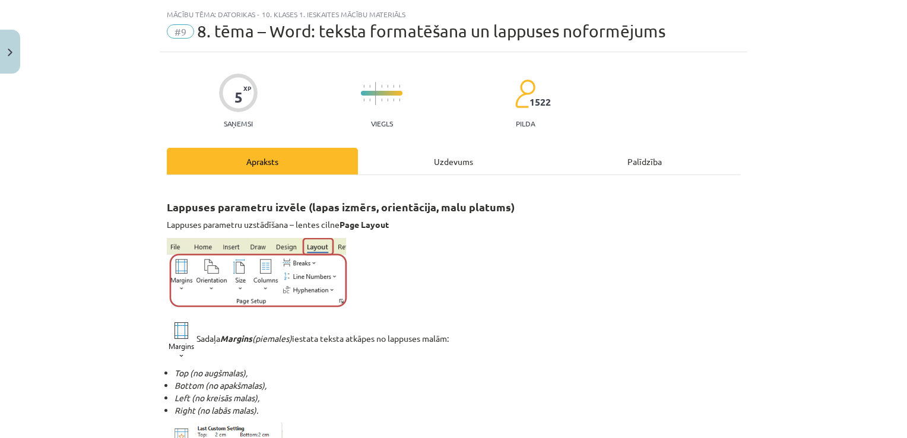
scroll to position [0, 0]
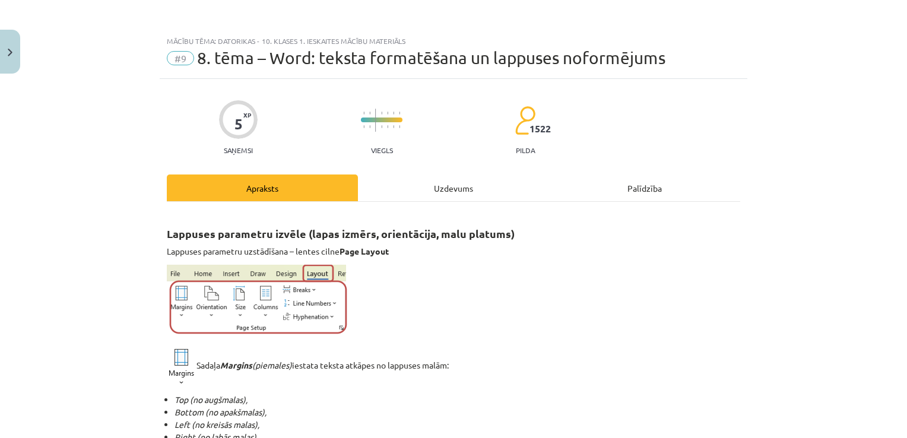
click at [430, 183] on div "Uzdevums" at bounding box center [453, 188] width 191 height 27
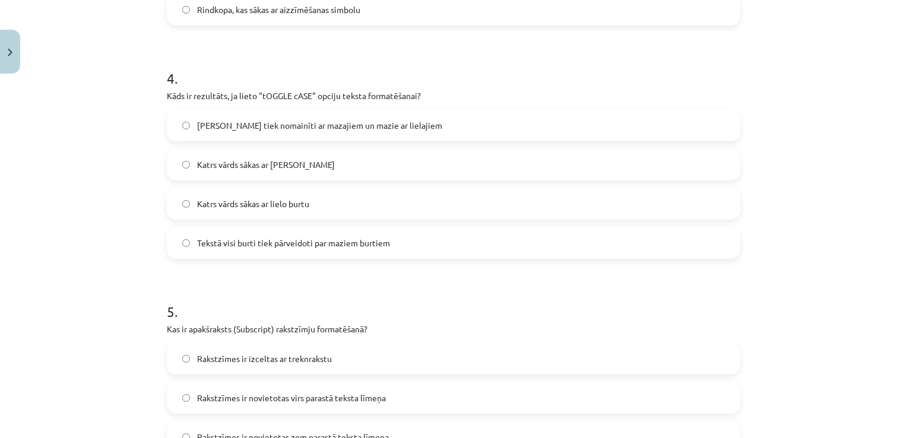
scroll to position [890, 0]
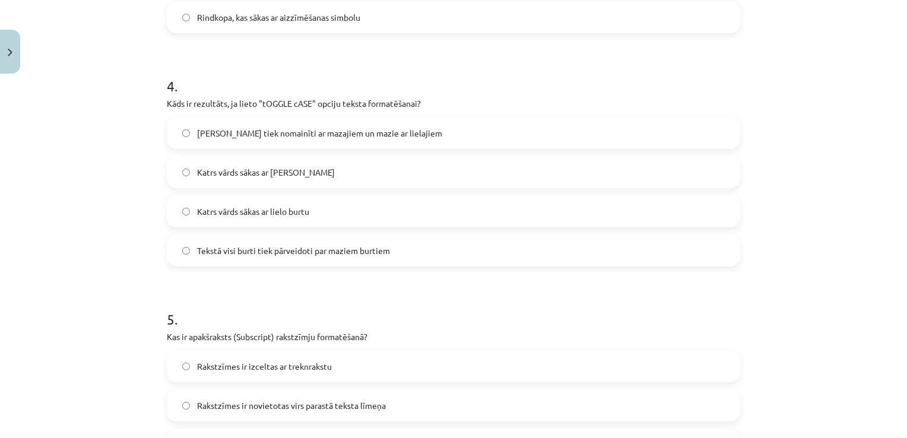
click at [191, 132] on label "Lielie burti tiek nomainīti ar mazajiem un mazie ar lielajiem" at bounding box center [453, 133] width 571 height 30
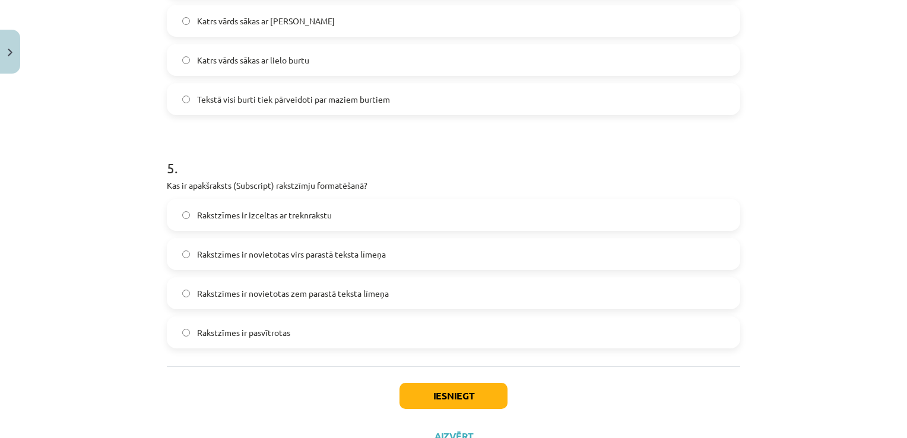
scroll to position [1055, 0]
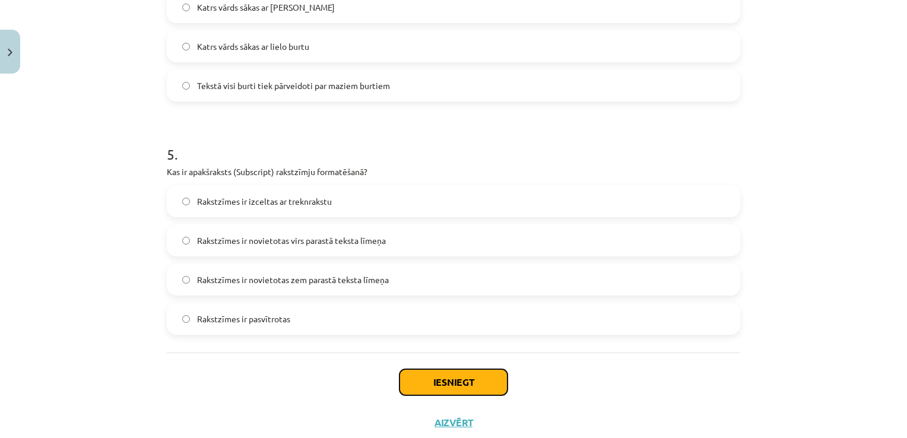
click at [450, 381] on button "Iesniegt" at bounding box center [454, 382] width 108 height 26
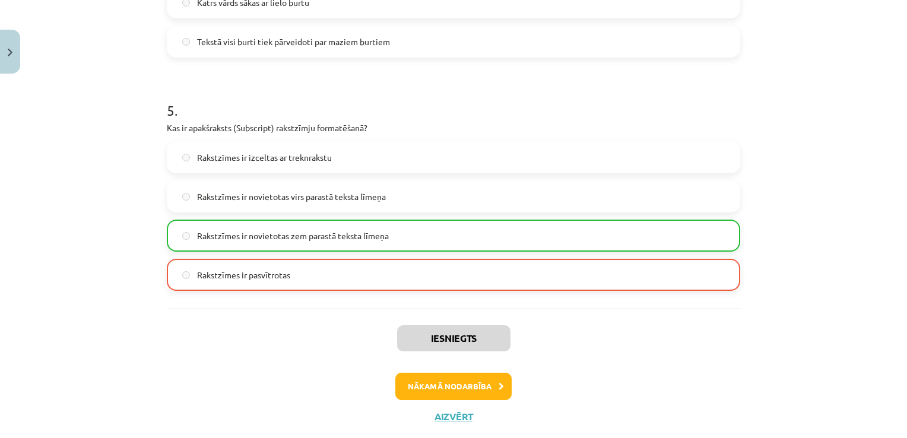
scroll to position [1127, 0]
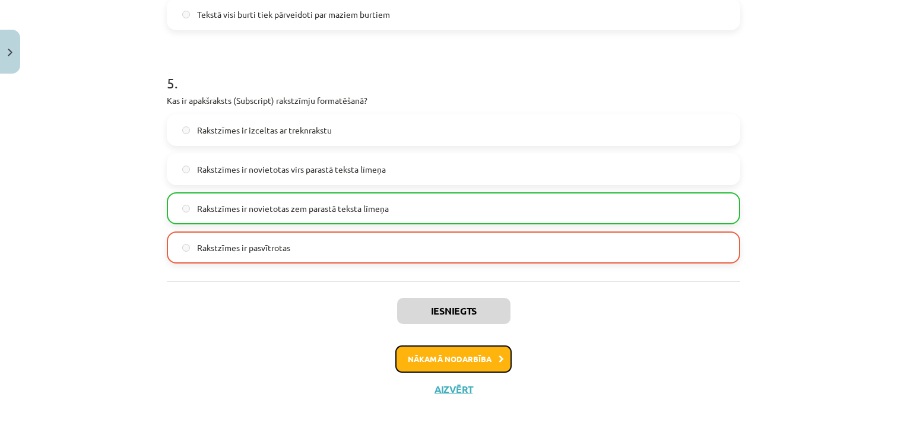
click at [450, 354] on button "Nākamā nodarbība" at bounding box center [453, 358] width 116 height 27
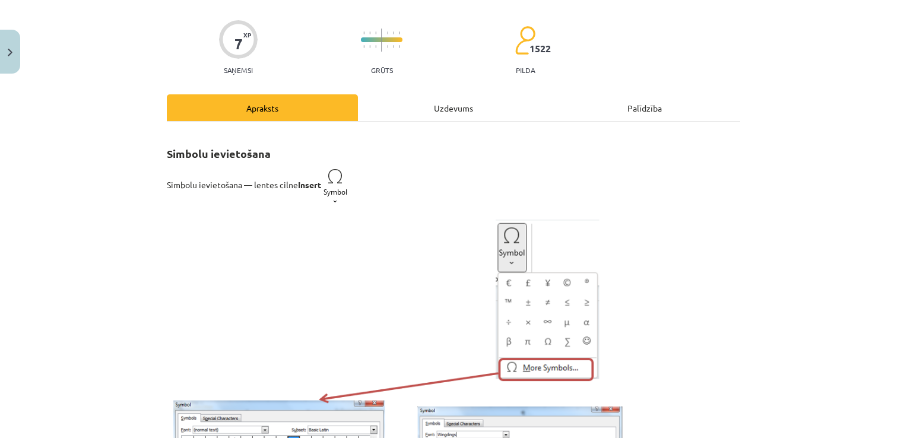
scroll to position [69, 0]
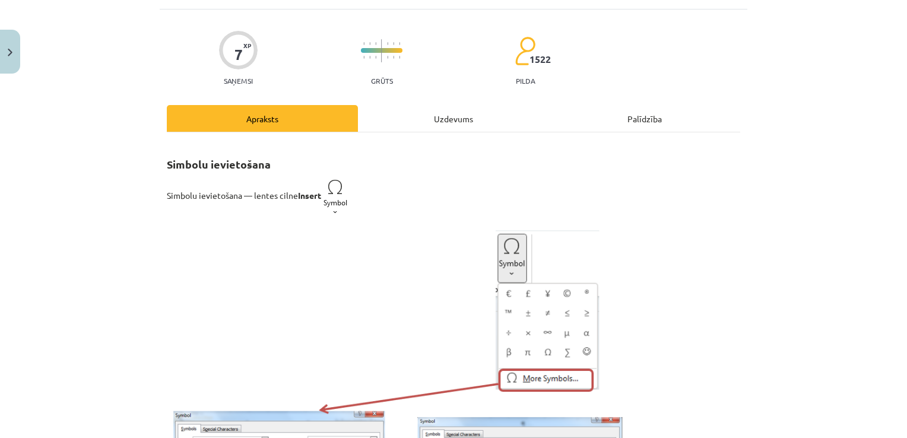
click at [423, 119] on div "Uzdevums" at bounding box center [453, 118] width 191 height 27
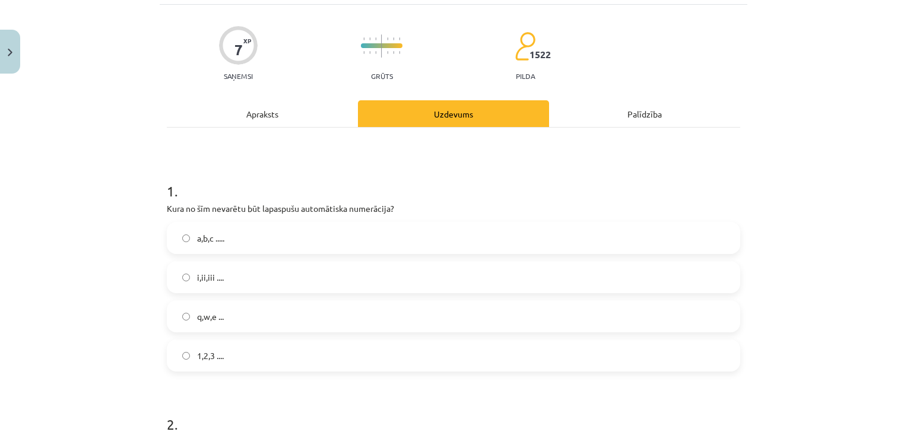
scroll to position [75, 0]
click at [261, 116] on div "Apraksts" at bounding box center [262, 113] width 191 height 27
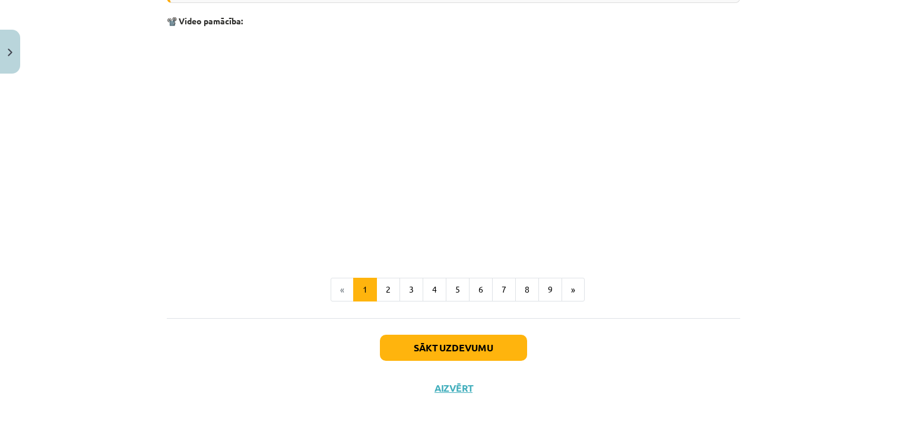
scroll to position [2494, 0]
click at [393, 294] on button "2" at bounding box center [388, 290] width 24 height 24
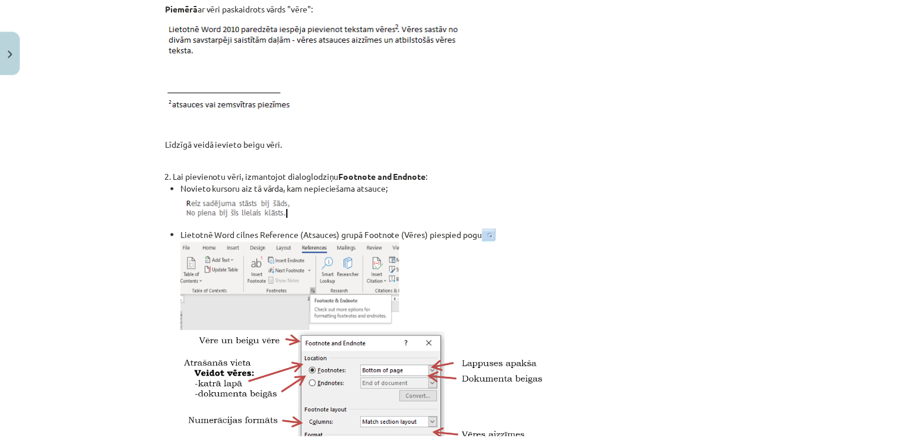
scroll to position [0, 0]
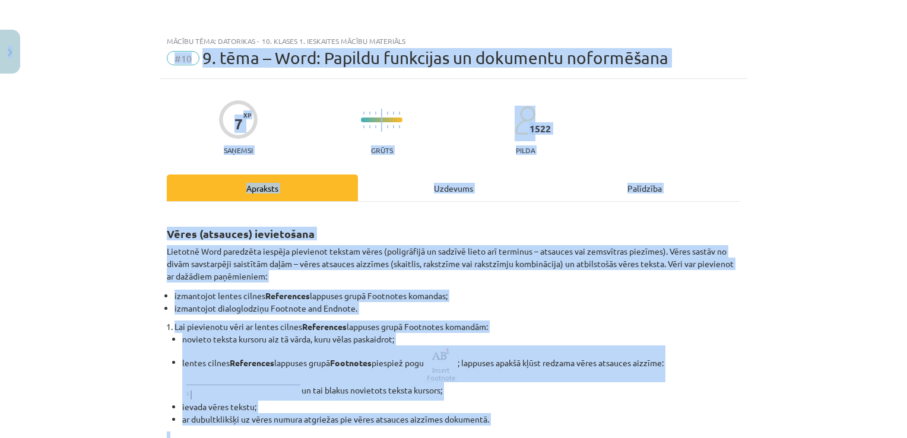
drag, startPoint x: 23, startPoint y: 56, endPoint x: 6, endPoint y: 55, distance: 16.7
click at [6, 55] on div "Mācību tēma: Datorikas - 10. klases 1. ieskaites mācību materiāls #10 9. tēma –…" at bounding box center [453, 219] width 907 height 438
click at [6, 55] on button "Close" at bounding box center [10, 52] width 20 height 44
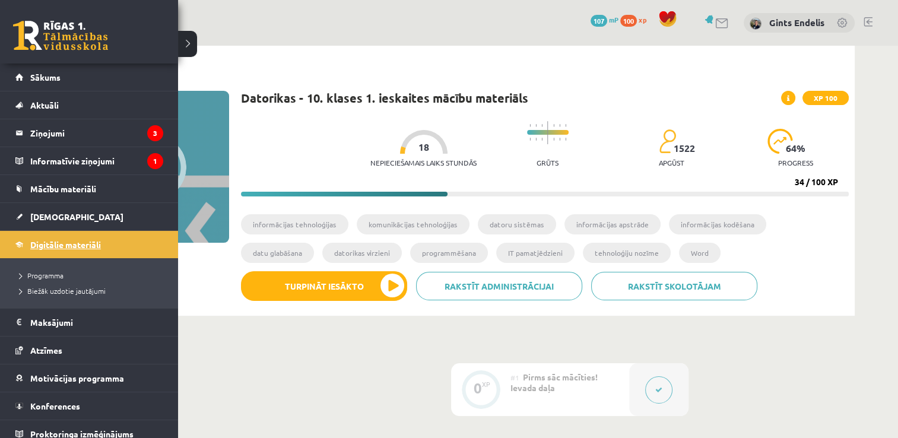
click at [63, 245] on span "Digitālie materiāli" at bounding box center [65, 244] width 71 height 11
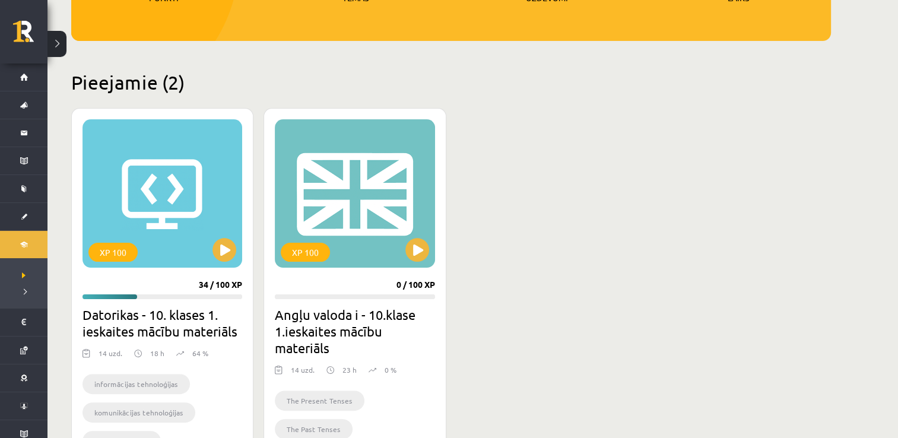
scroll to position [230, 0]
click at [419, 251] on button at bounding box center [417, 250] width 24 height 24
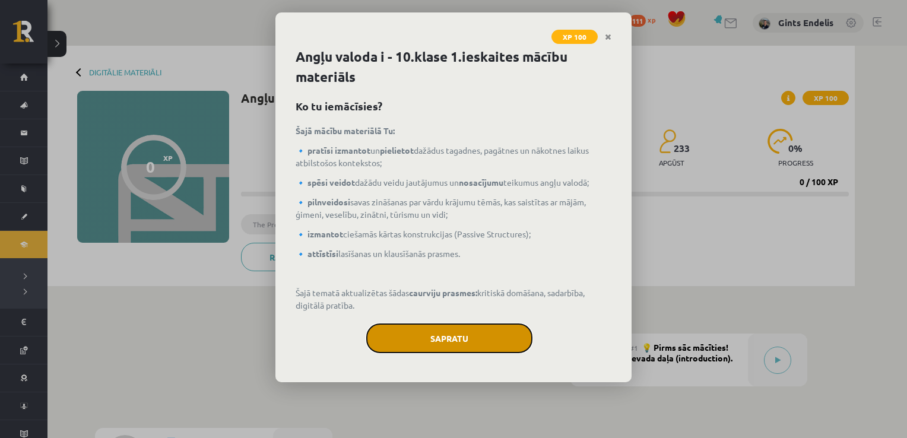
click at [445, 335] on button "Sapratu" at bounding box center [449, 339] width 166 height 30
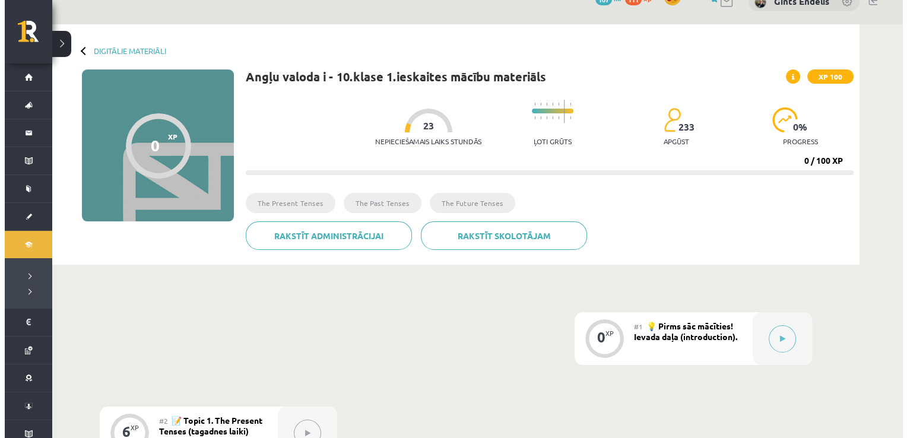
scroll to position [21, 0]
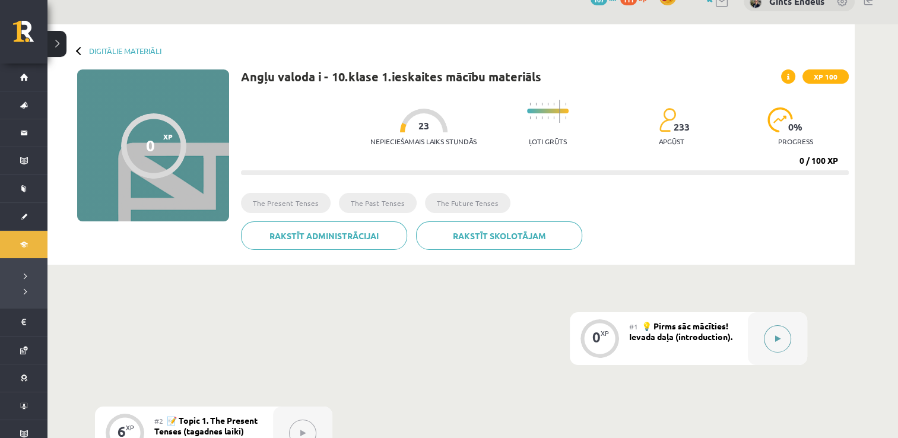
click at [772, 337] on button at bounding box center [777, 338] width 27 height 27
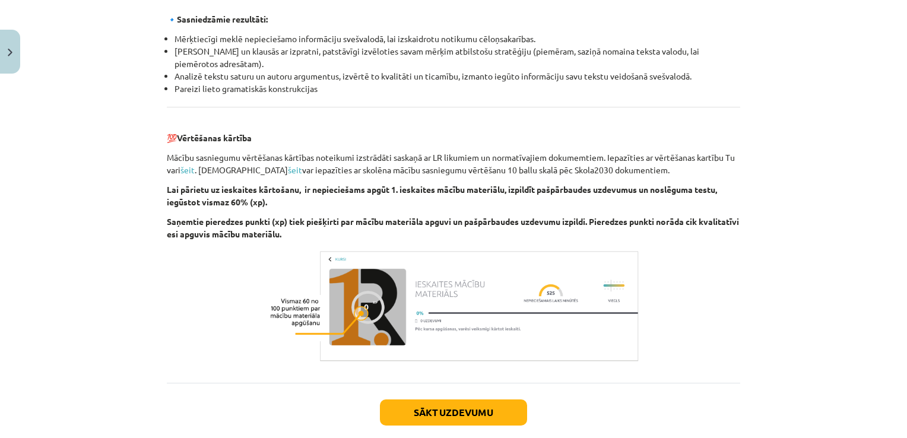
scroll to position [1346, 0]
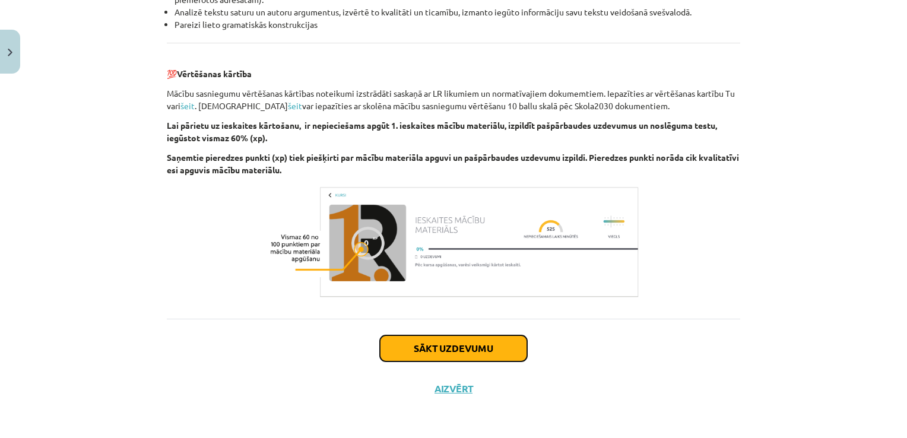
click at [446, 341] on button "Sākt uzdevumu" at bounding box center [453, 348] width 147 height 26
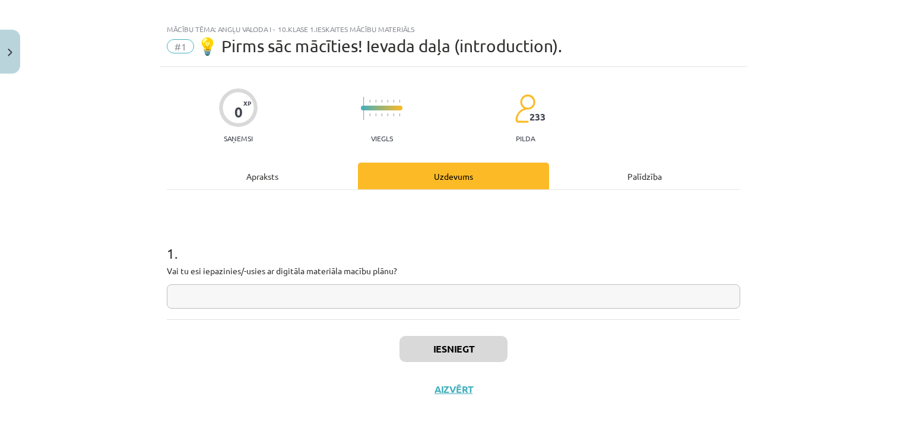
click at [369, 293] on input "text" at bounding box center [453, 296] width 573 height 24
type input "**"
click at [451, 343] on button "Iesniegt" at bounding box center [454, 349] width 108 height 26
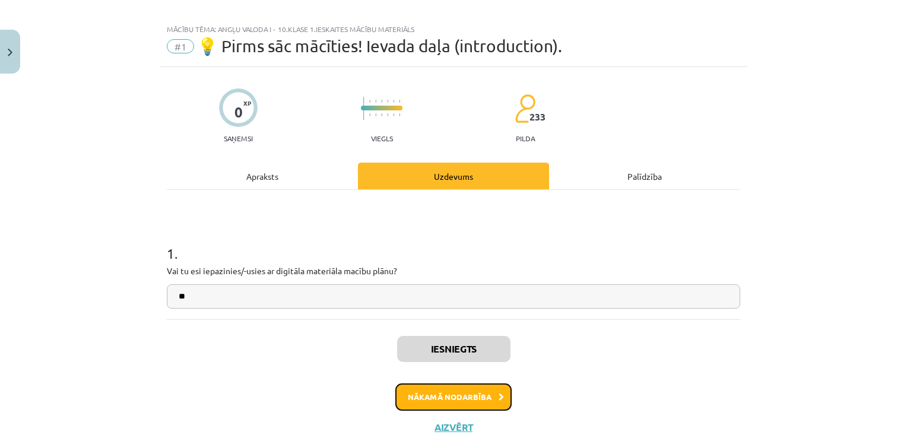
click at [446, 397] on button "Nākamā nodarbība" at bounding box center [453, 396] width 116 height 27
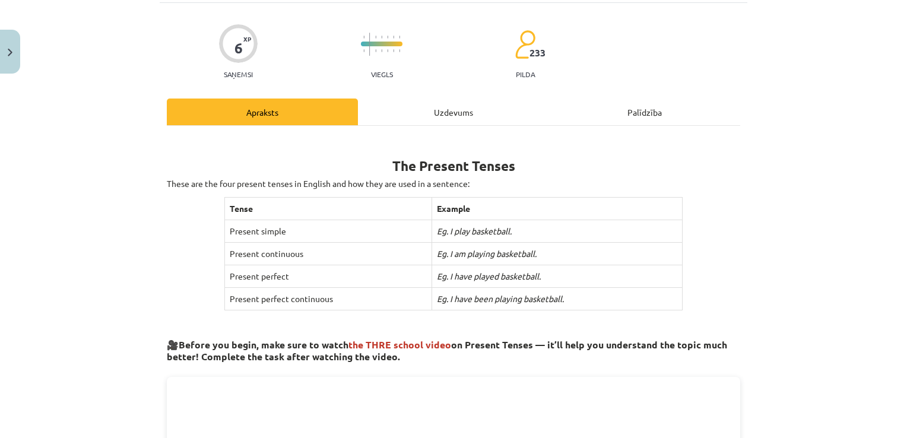
scroll to position [79, 0]
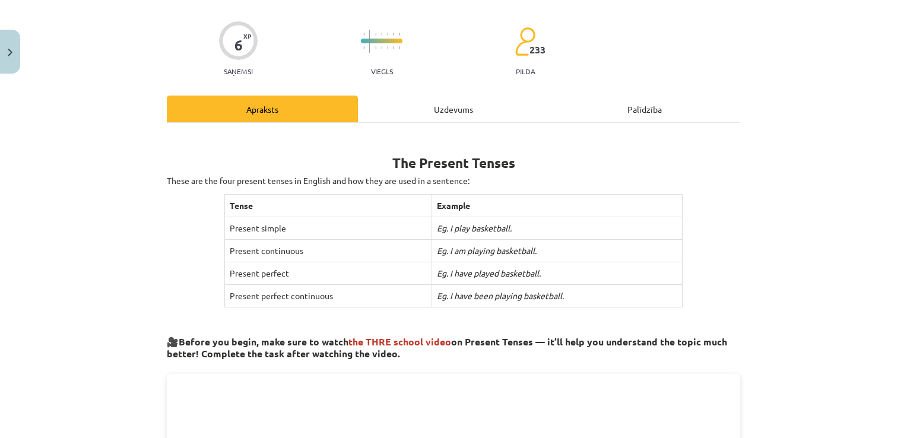
click at [455, 104] on div "Uzdevums" at bounding box center [453, 109] width 191 height 27
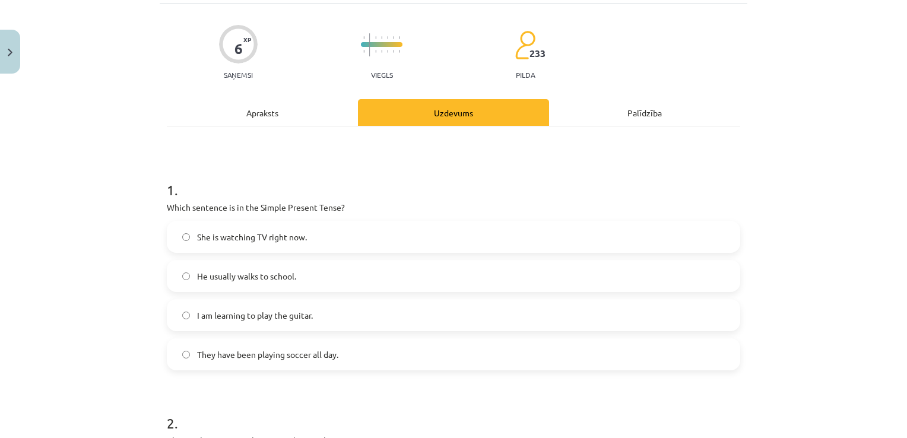
scroll to position [106, 0]
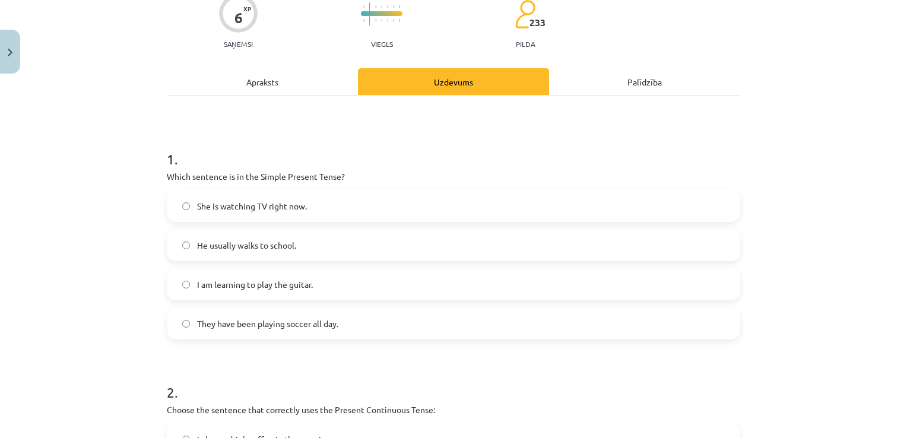
click at [249, 78] on div "Apraksts" at bounding box center [262, 81] width 191 height 27
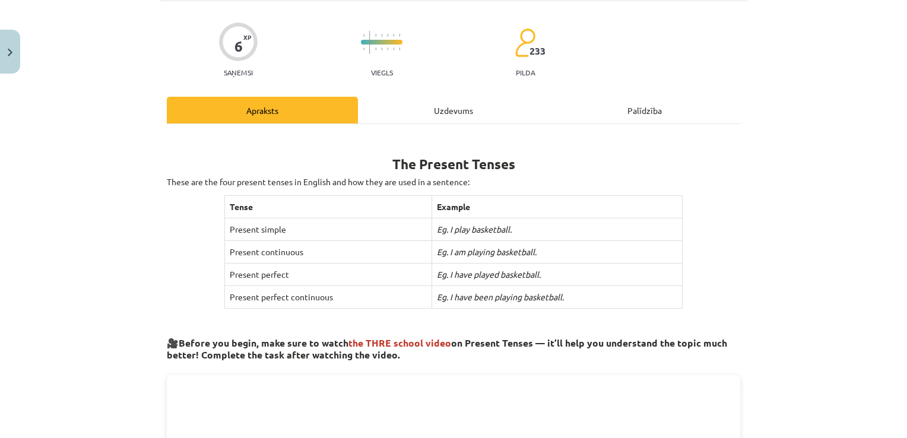
scroll to position [78, 0]
